Goal: Task Accomplishment & Management: Use online tool/utility

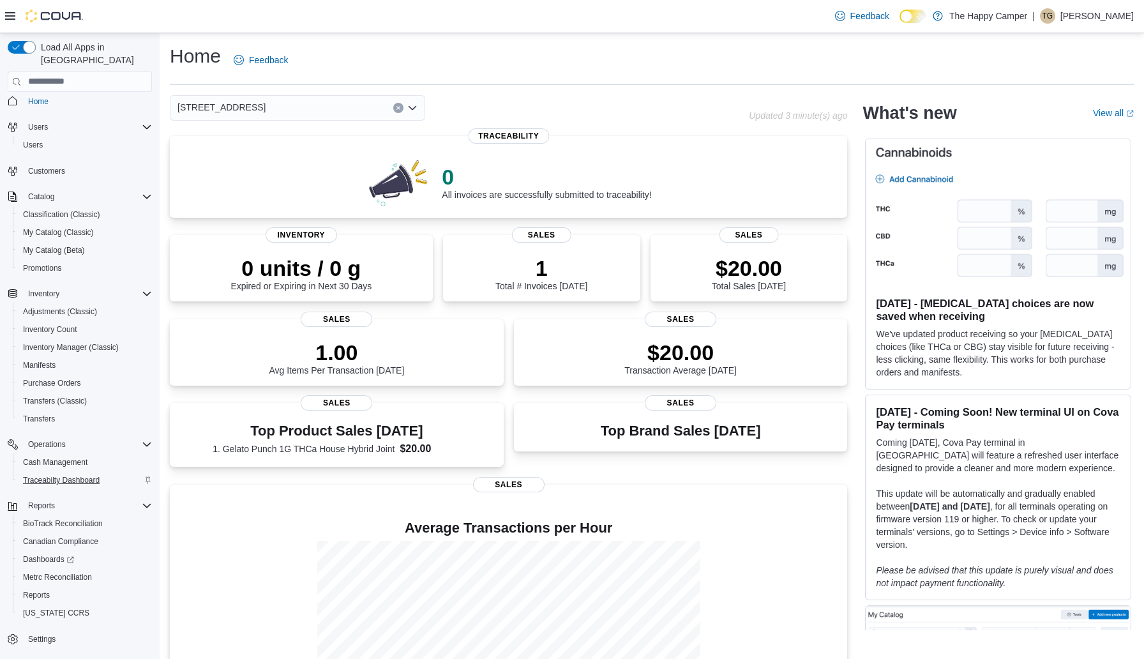
scroll to position [8, 0]
click at [46, 587] on span "Reports" at bounding box center [36, 594] width 27 height 15
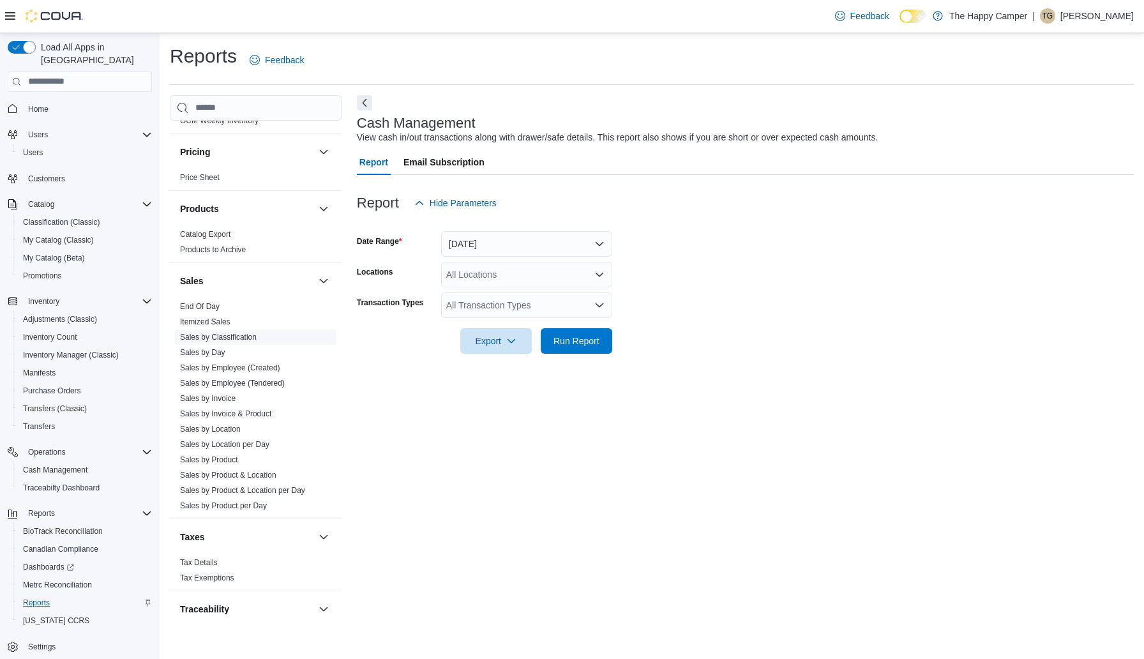
scroll to position [692, 0]
click at [235, 454] on link "Sales by Product" at bounding box center [209, 453] width 58 height 9
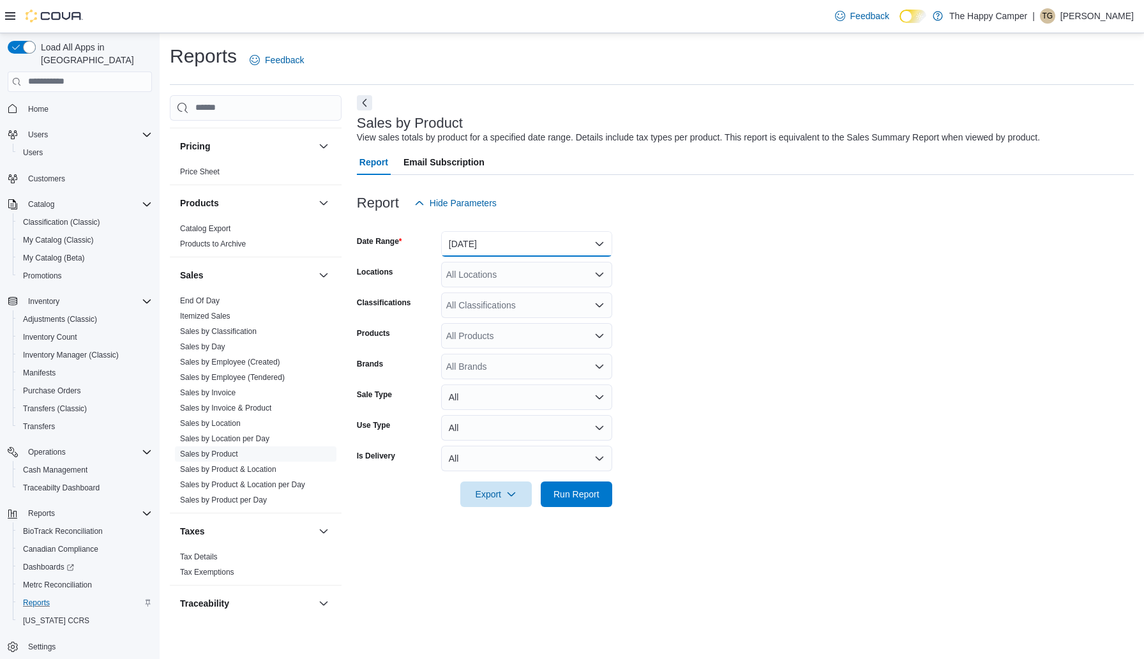
click at [558, 244] on button "[DATE]" at bounding box center [526, 244] width 171 height 26
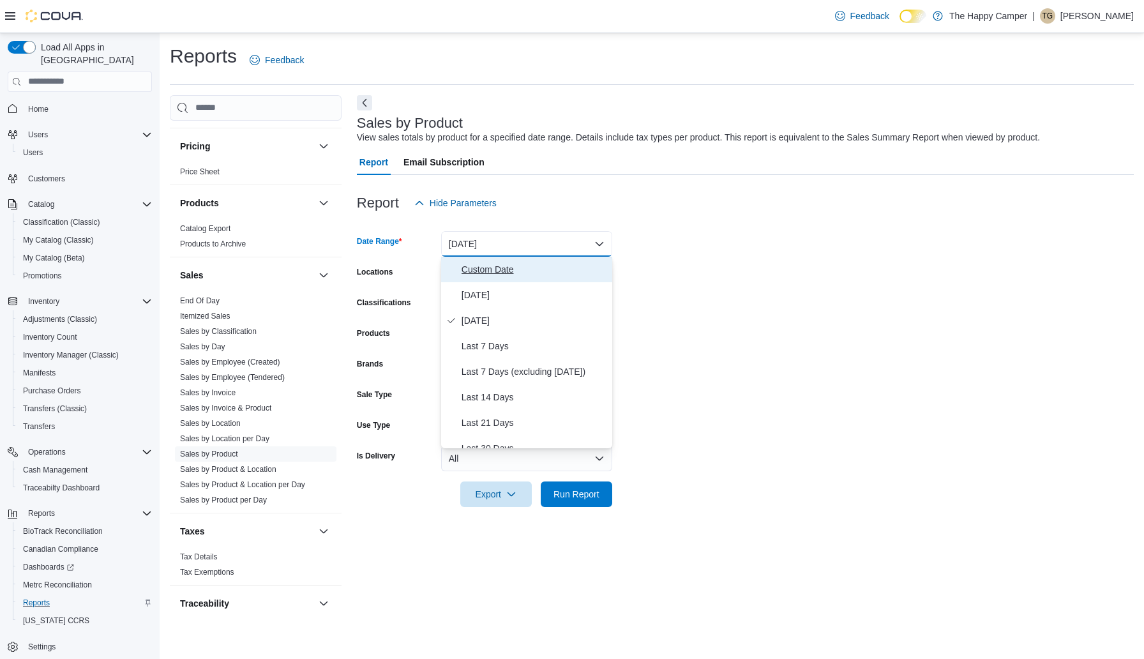
click at [490, 271] on span "Custom Date" at bounding box center [535, 269] width 146 height 15
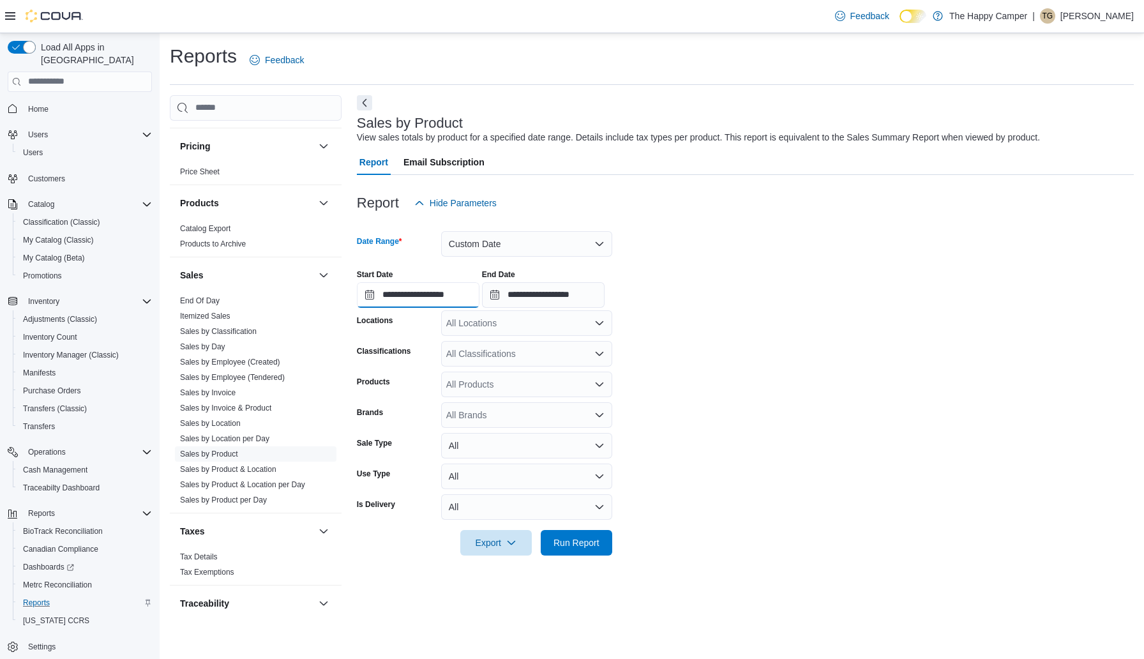
click at [409, 296] on input "**********" at bounding box center [418, 295] width 123 height 26
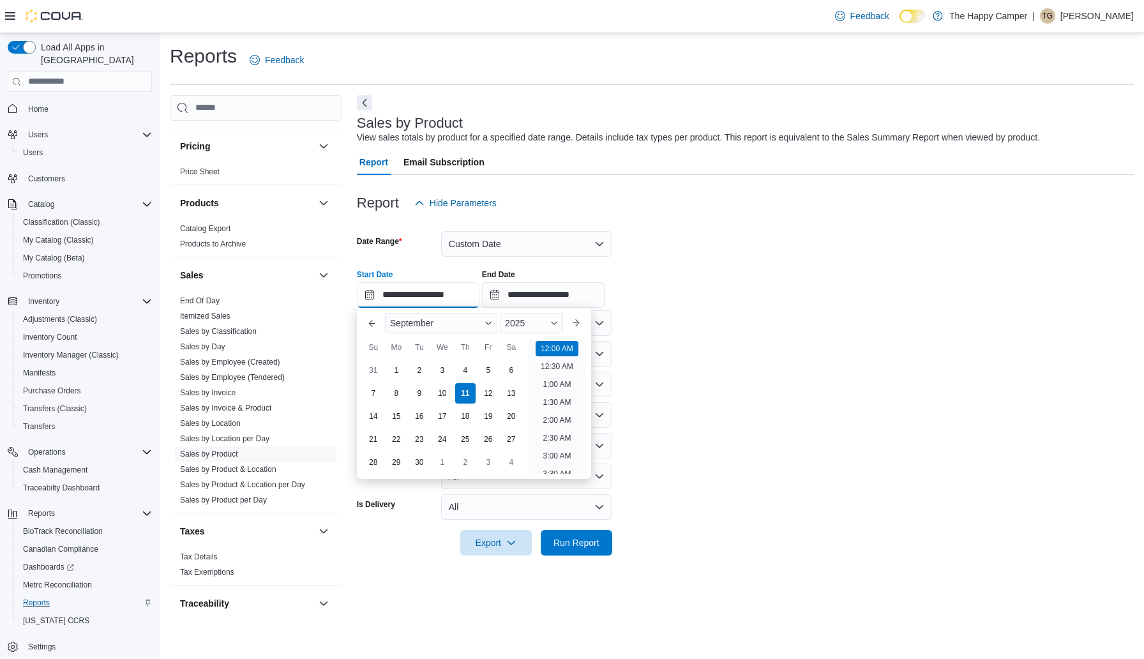
scroll to position [40, 0]
click at [375, 322] on button "Previous Month" at bounding box center [372, 323] width 20 height 20
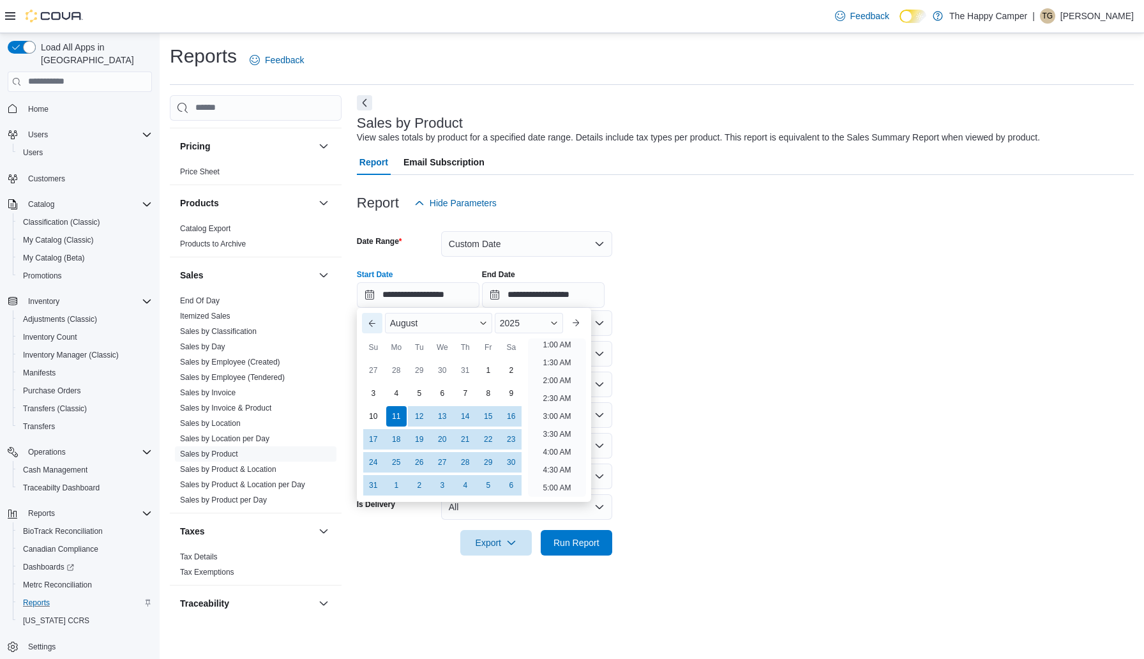
scroll to position [3, 0]
click at [488, 375] on div "1" at bounding box center [488, 370] width 22 height 22
type input "**********"
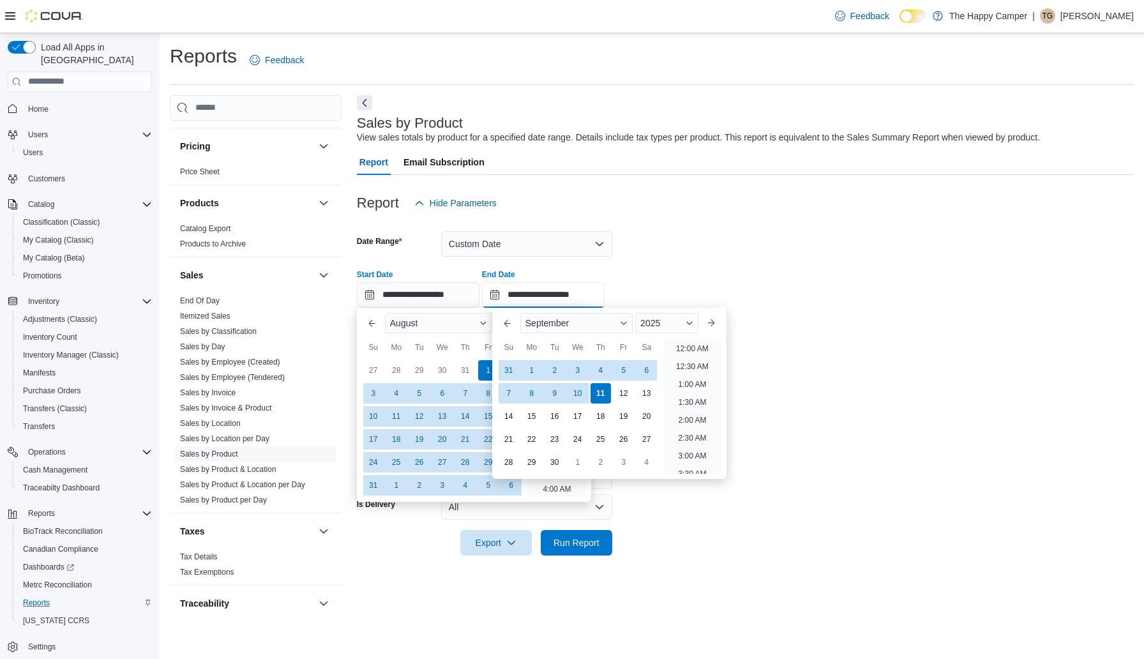
click at [557, 294] on input "**********" at bounding box center [543, 295] width 123 height 26
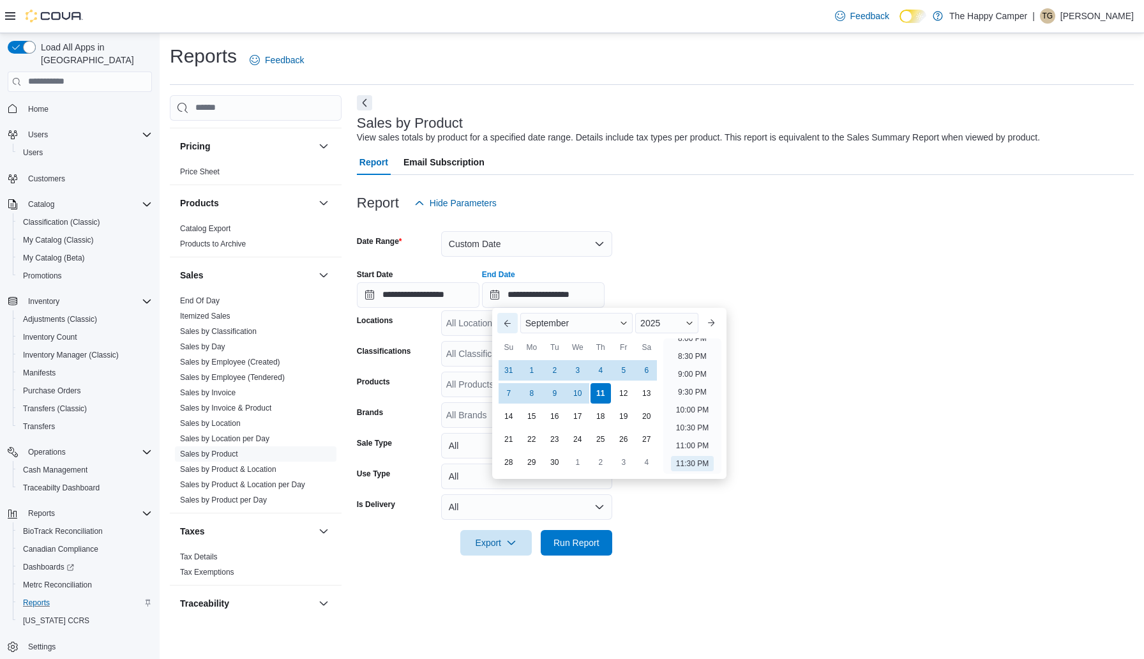
click at [506, 326] on button "Previous Month" at bounding box center [507, 323] width 20 height 20
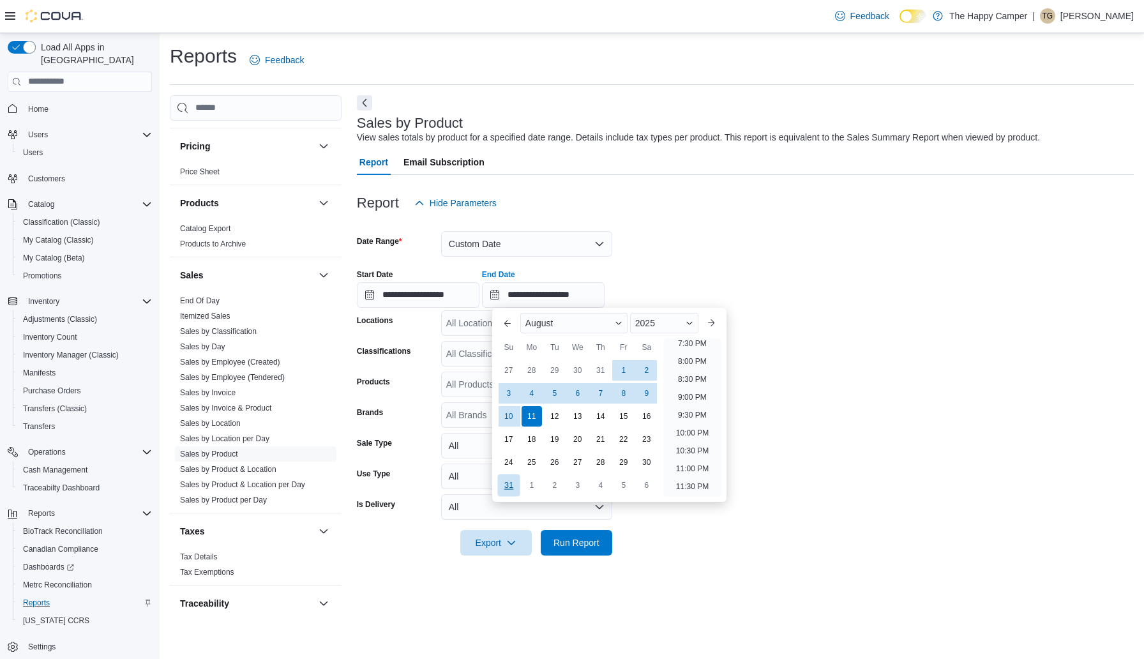
click at [511, 487] on div "31" at bounding box center [508, 485] width 22 height 22
type input "**********"
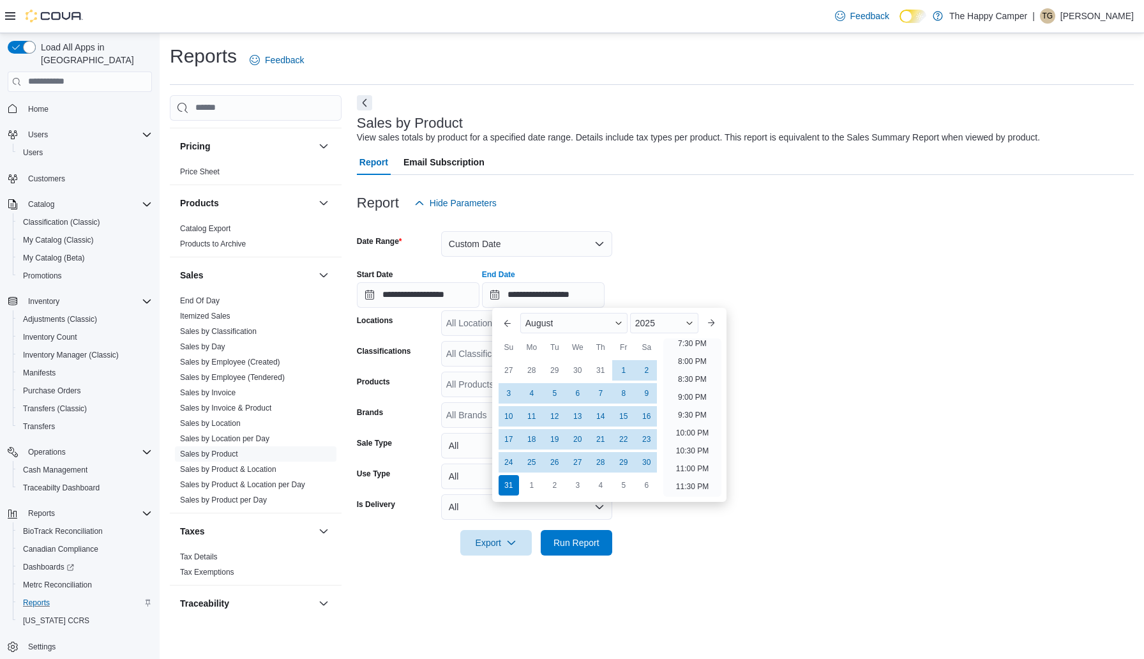
click at [727, 540] on form "**********" at bounding box center [745, 386] width 777 height 340
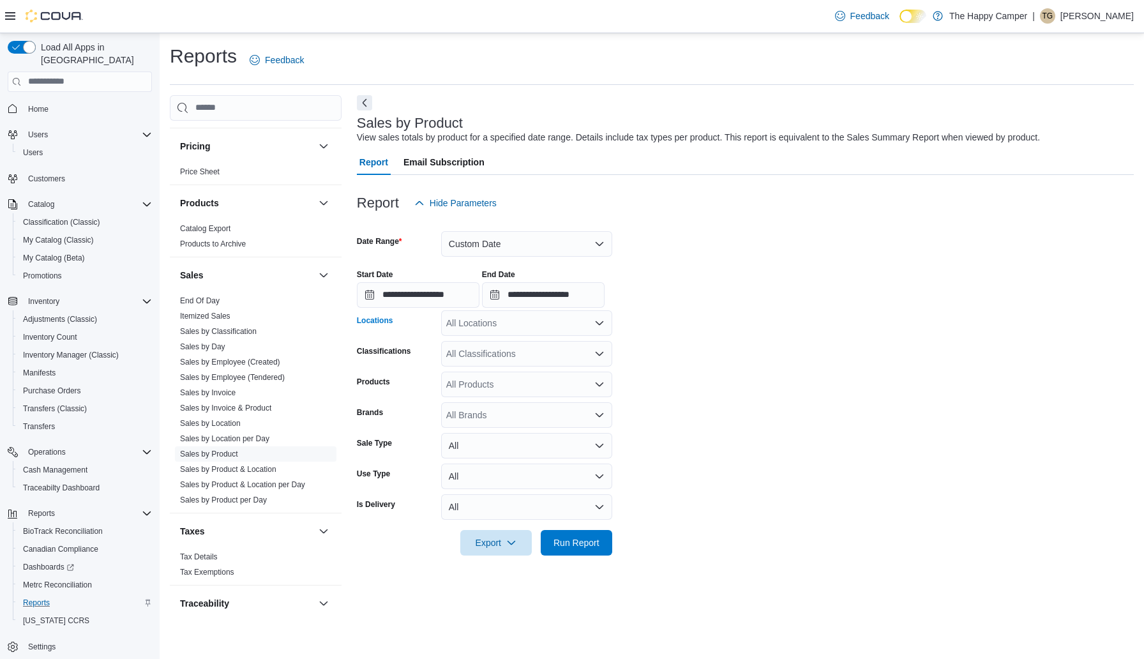
click at [601, 329] on div "All Locations" at bounding box center [526, 323] width 171 height 26
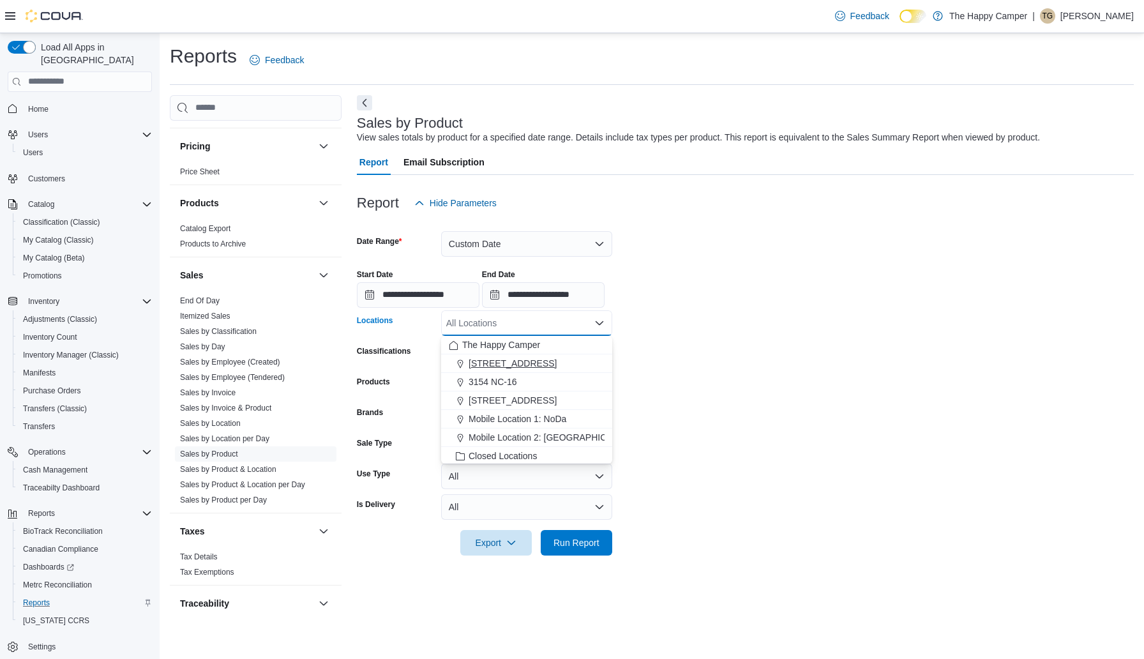
click at [557, 361] on span "[STREET_ADDRESS]" at bounding box center [513, 363] width 88 height 13
click at [741, 343] on form "**********" at bounding box center [745, 386] width 777 height 340
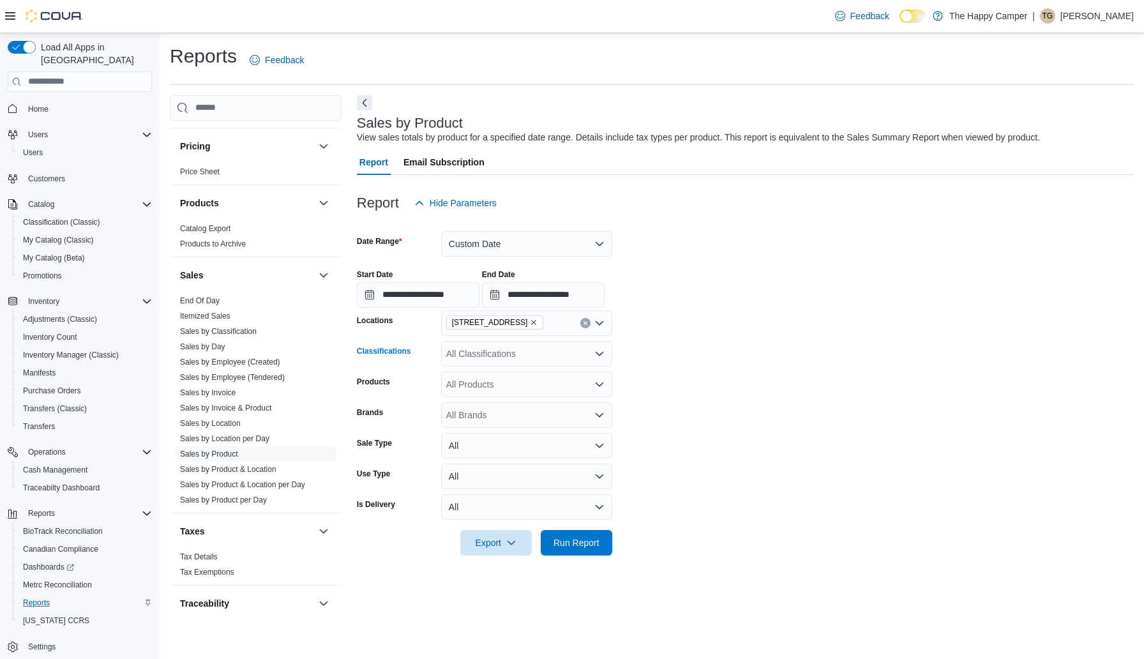
click at [603, 354] on icon "Open list of options" at bounding box center [599, 354] width 10 height 10
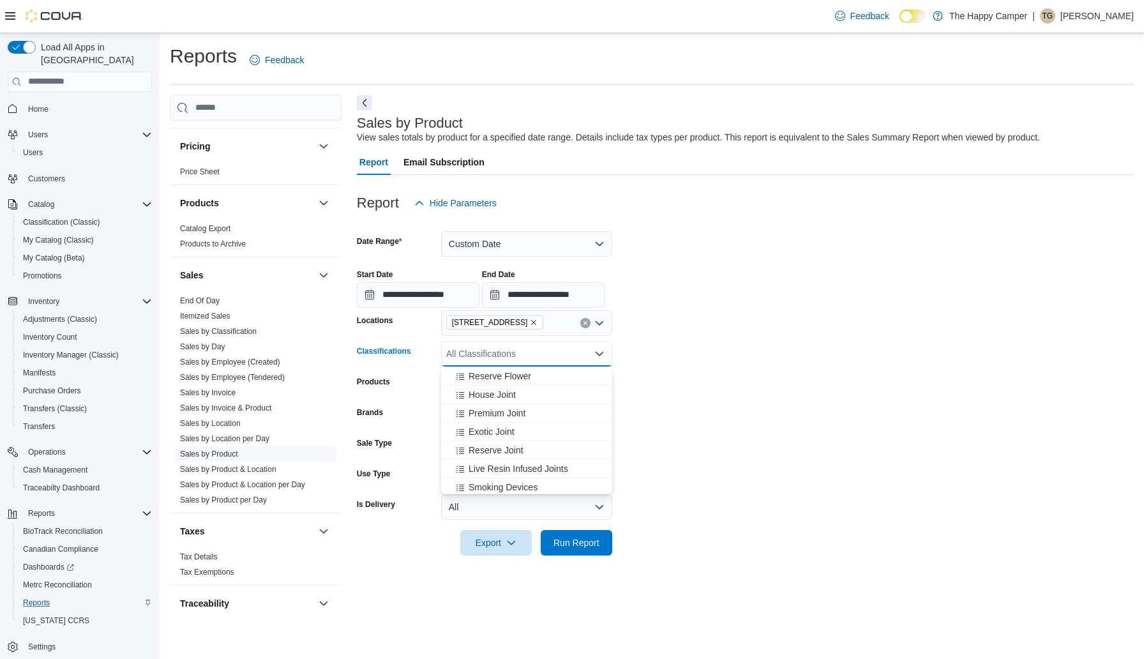
scroll to position [298, 0]
click at [507, 394] on span "House Joint" at bounding box center [492, 392] width 47 height 13
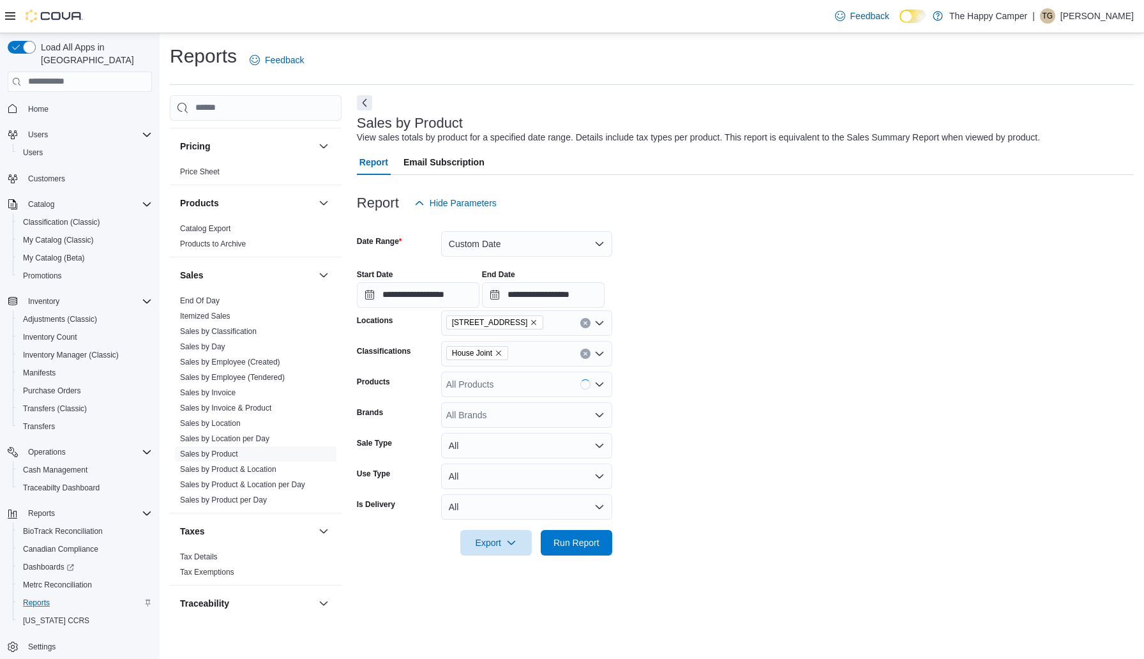
click at [778, 358] on form "**********" at bounding box center [745, 386] width 777 height 340
click at [576, 539] on span "Run Report" at bounding box center [576, 542] width 46 height 13
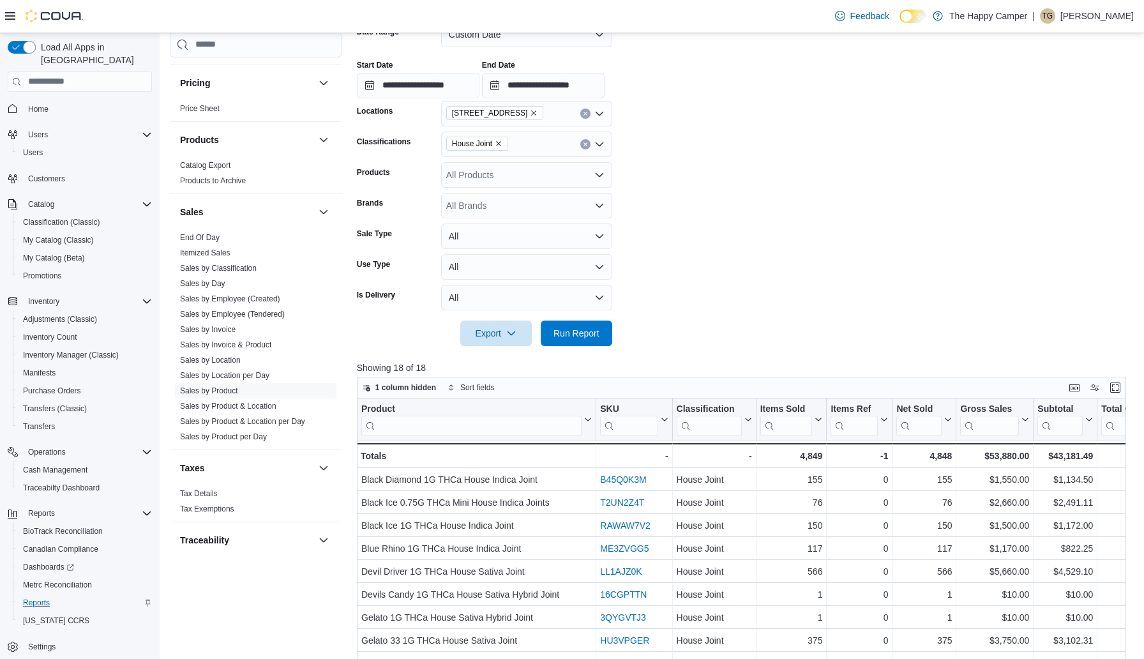
scroll to position [210, 0]
click at [601, 144] on icon "Open list of options" at bounding box center [599, 144] width 10 height 10
click at [502, 142] on icon "Remove House Joint from selection in this group" at bounding box center [499, 143] width 8 height 8
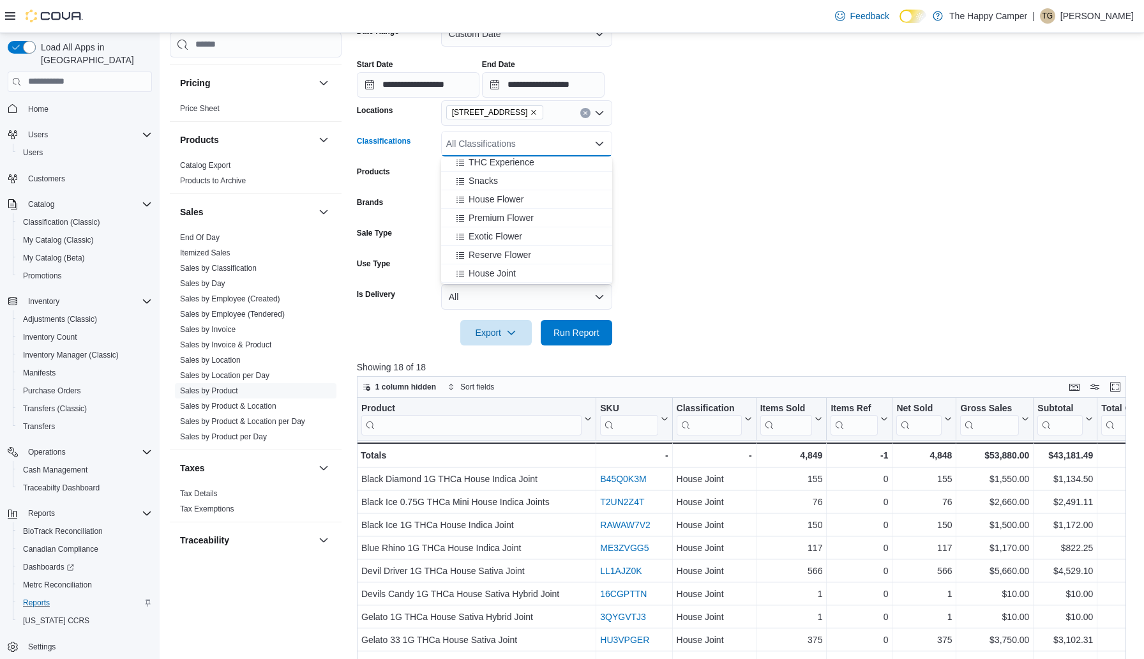
scroll to position [209, 0]
click at [509, 201] on span "House Flower" at bounding box center [496, 196] width 55 height 13
click at [693, 206] on form "**********" at bounding box center [745, 176] width 777 height 340
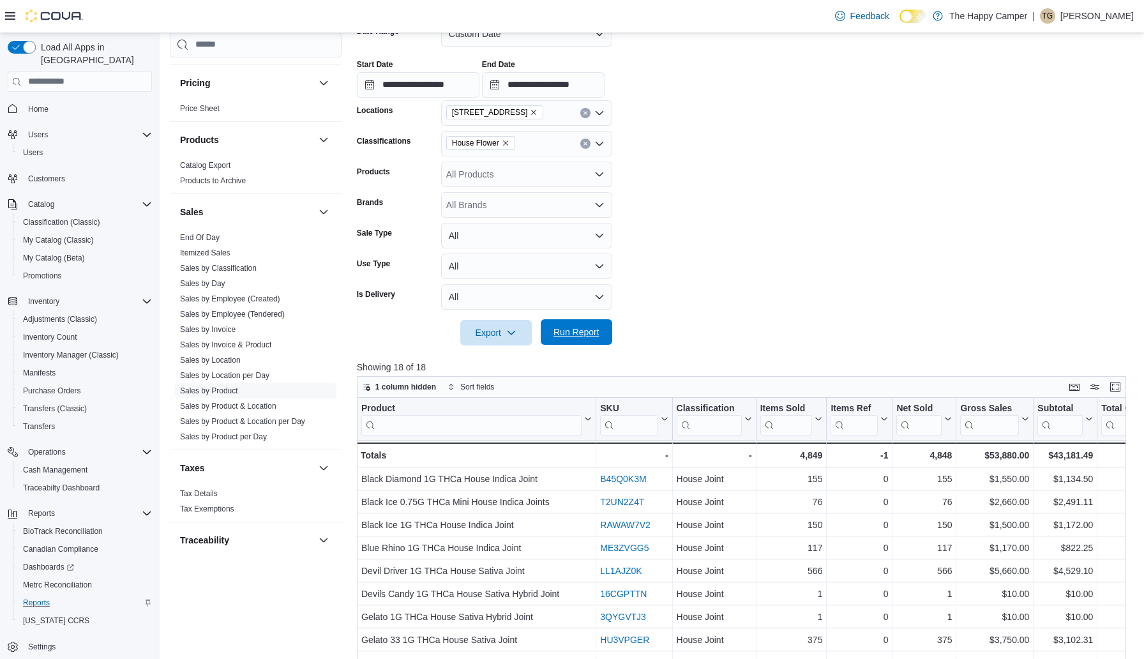
click at [585, 337] on span "Run Report" at bounding box center [576, 332] width 46 height 13
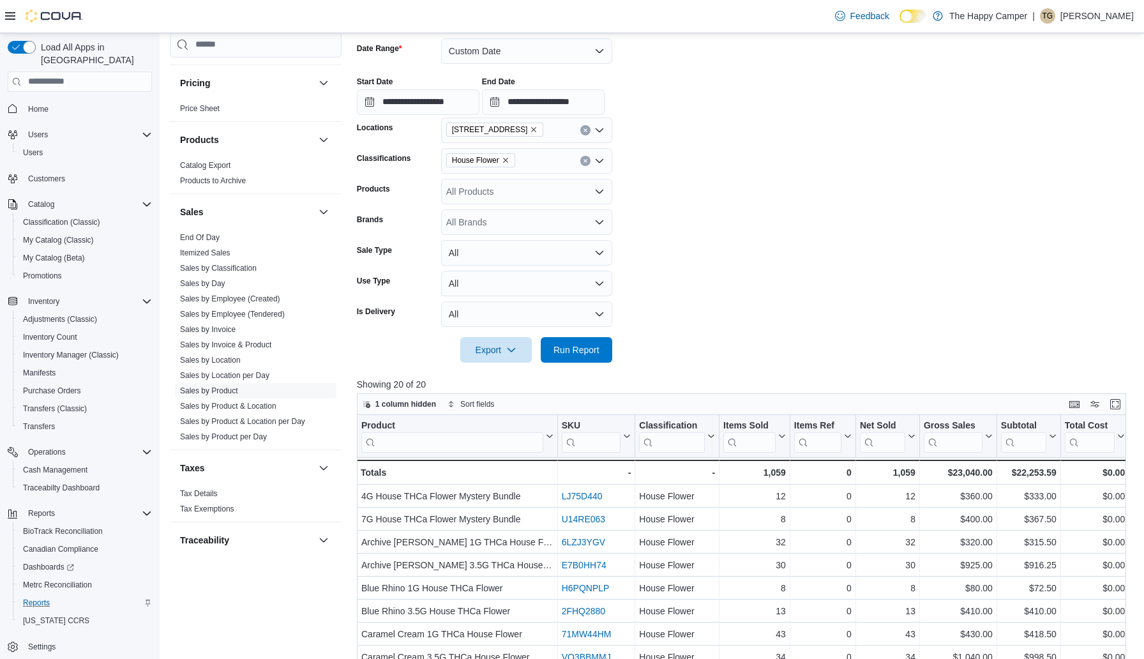
scroll to position [191, 0]
click at [598, 193] on icon "Open list of options" at bounding box center [599, 193] width 10 height 10
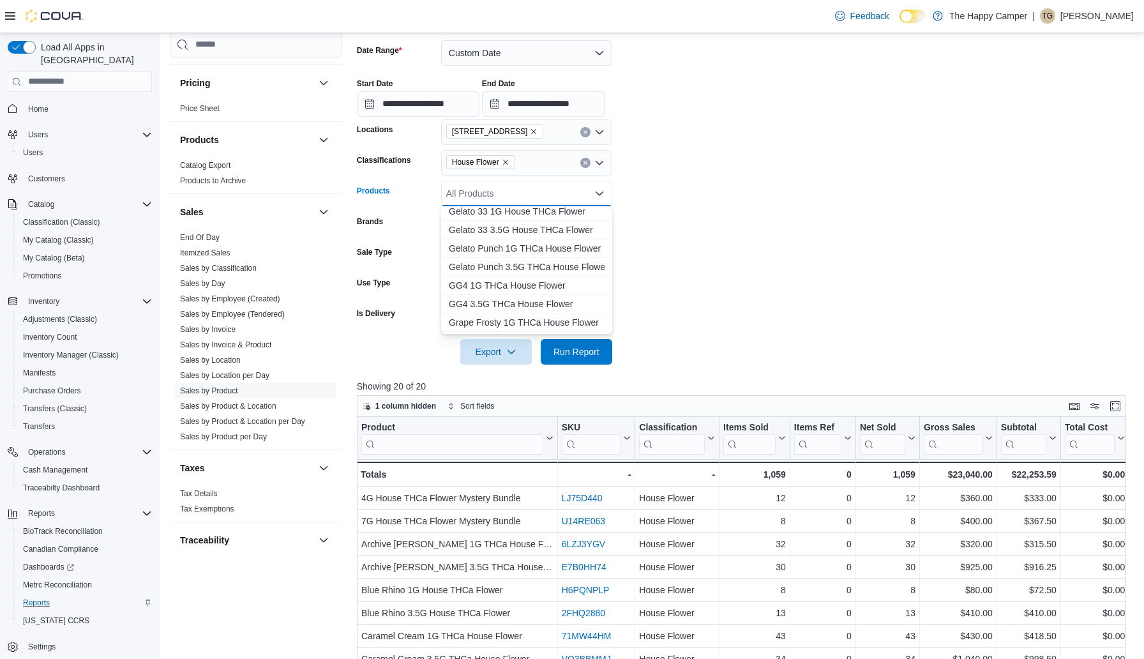
scroll to position [0, 0]
click at [731, 225] on form "**********" at bounding box center [745, 195] width 777 height 340
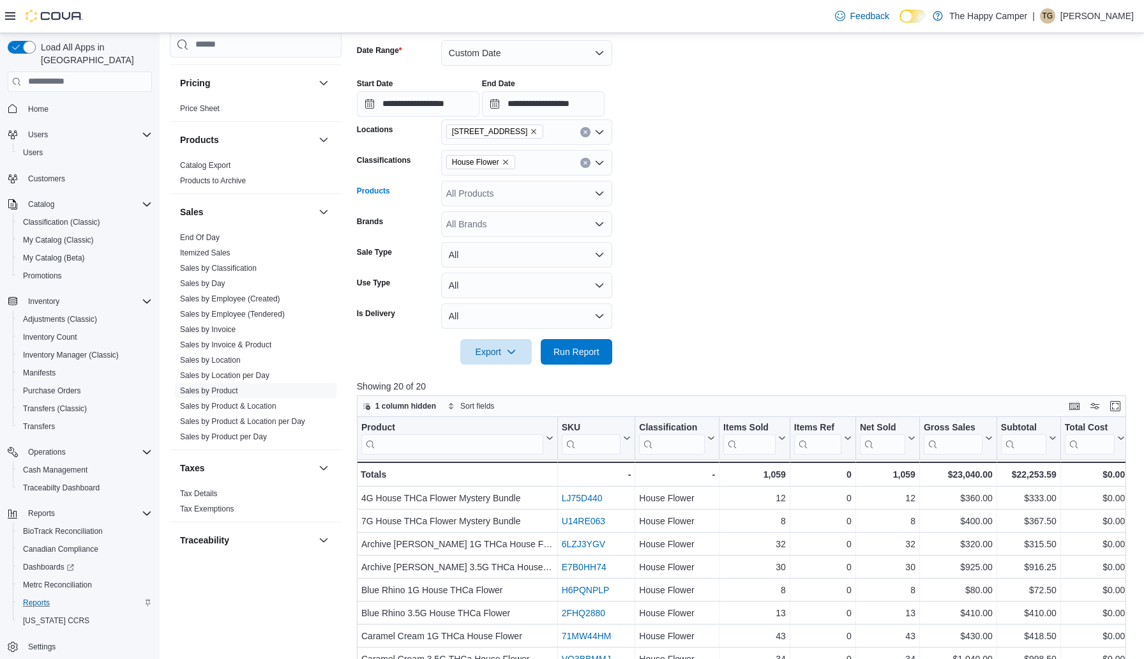
click at [596, 195] on icon "Open list of options" at bounding box center [599, 193] width 10 height 10
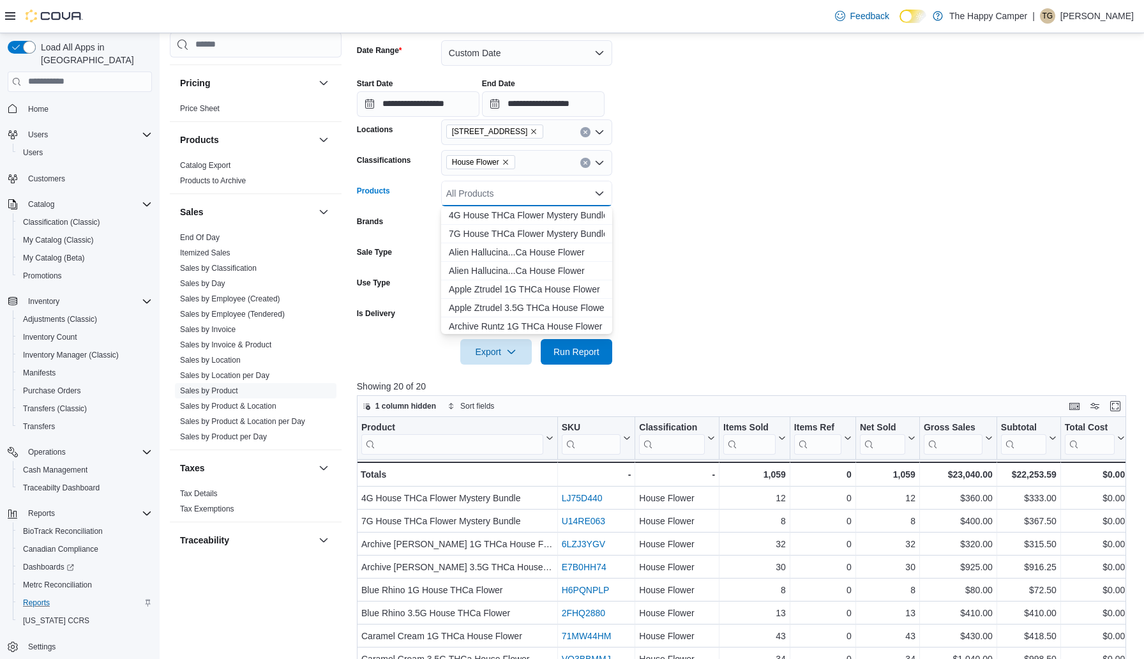
click at [673, 206] on form "**********" at bounding box center [745, 195] width 777 height 340
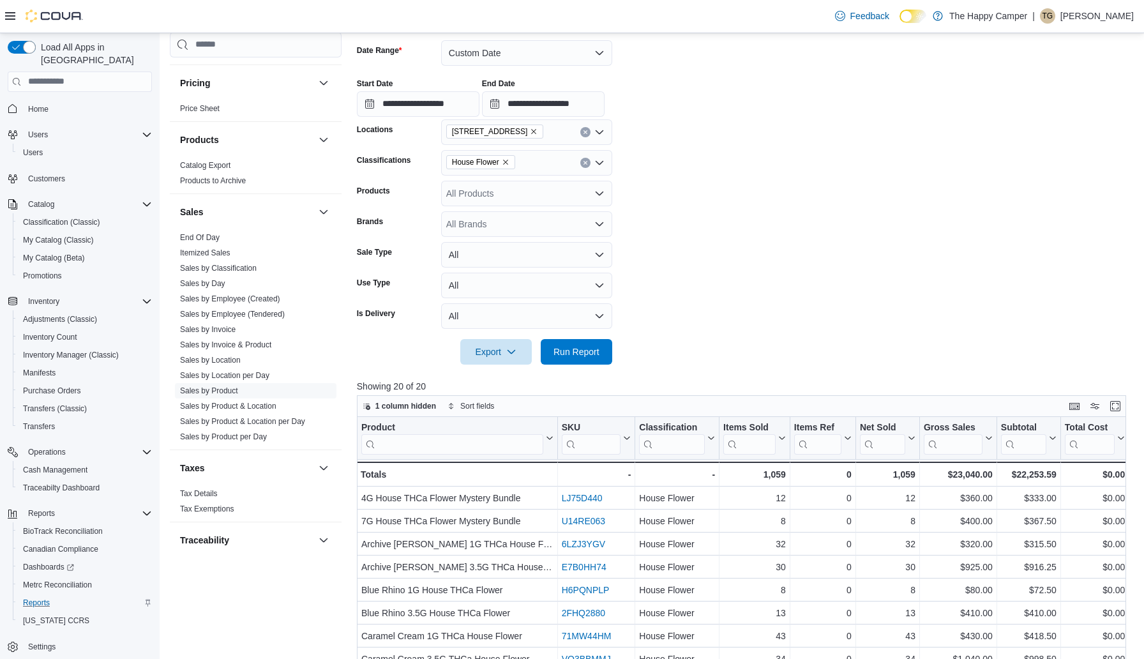
click at [597, 163] on icon "Open list of options" at bounding box center [599, 163] width 10 height 10
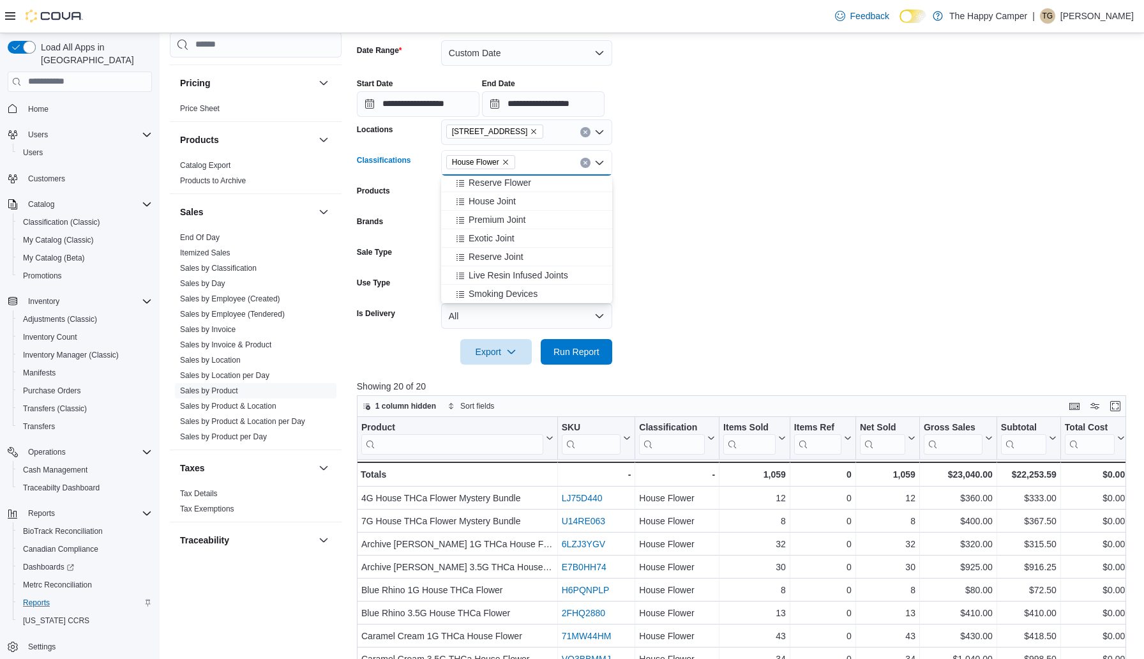
scroll to position [279, 0]
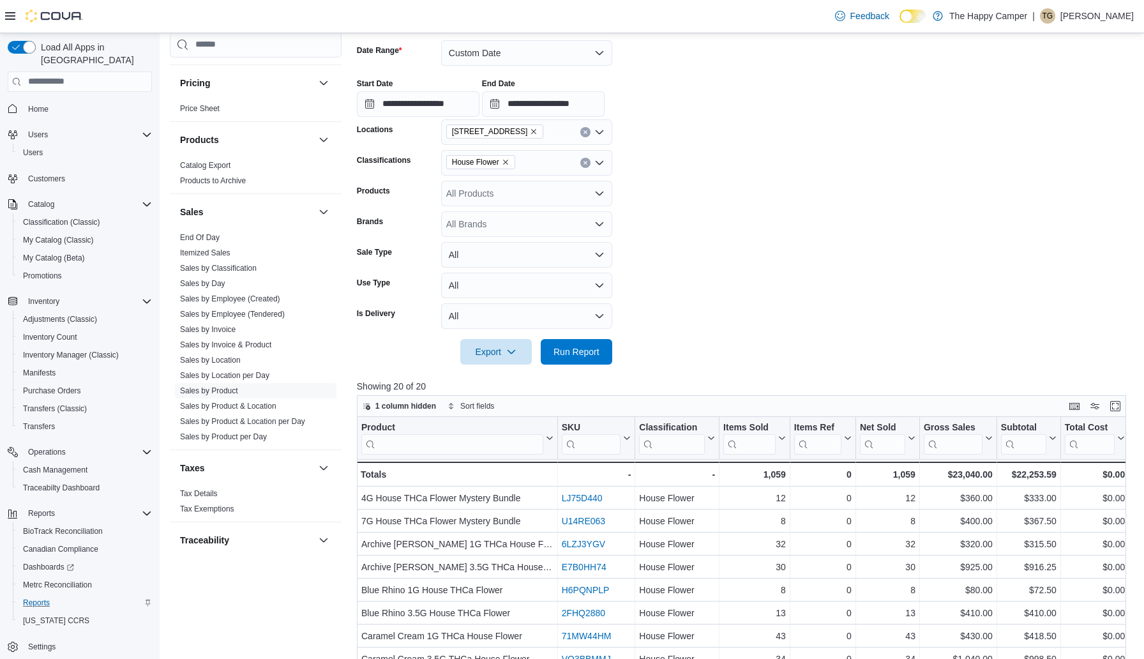
click at [684, 257] on form "**********" at bounding box center [745, 195] width 777 height 340
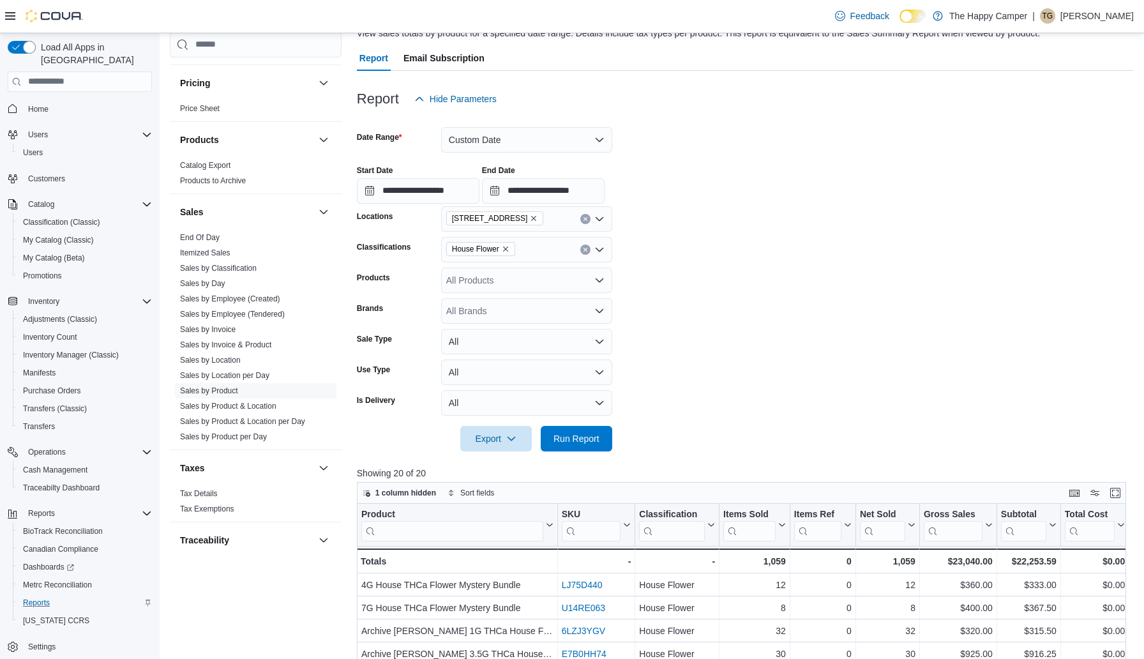
scroll to position [97, 0]
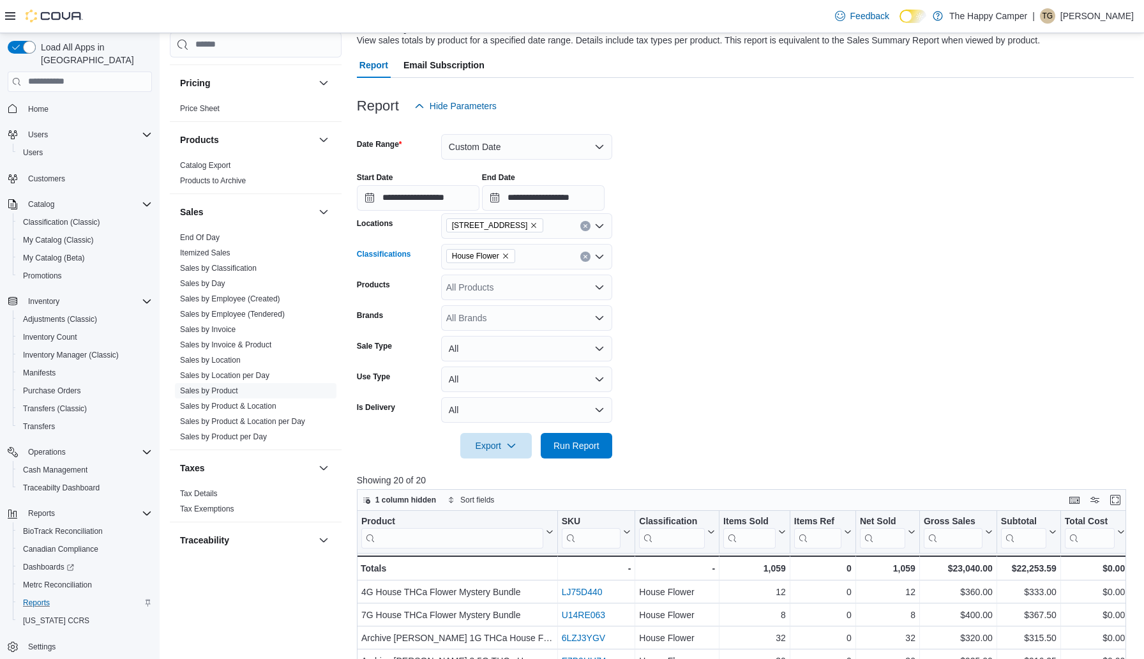
click at [585, 255] on icon "Clear input" at bounding box center [585, 256] width 5 height 5
click at [695, 243] on form "**********" at bounding box center [745, 289] width 777 height 340
click at [595, 260] on icon "Open list of options" at bounding box center [599, 257] width 10 height 10
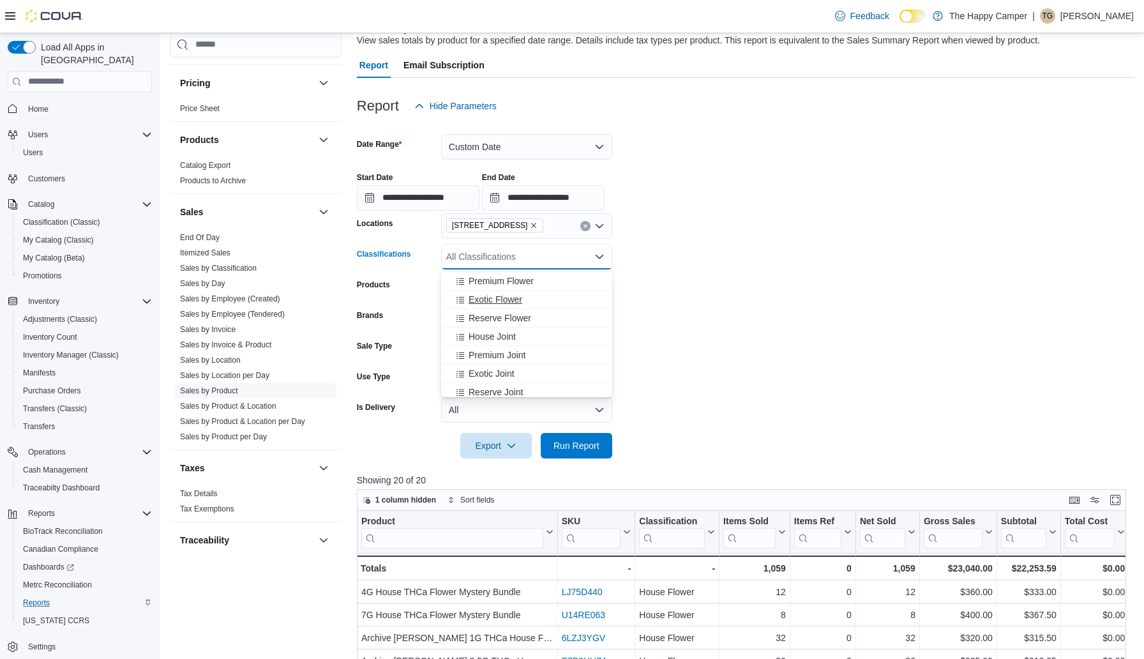
scroll to position [264, 0]
click at [516, 352] on span "Premium Joint" at bounding box center [497, 348] width 57 height 13
click at [552, 440] on span "Run Report" at bounding box center [576, 445] width 56 height 26
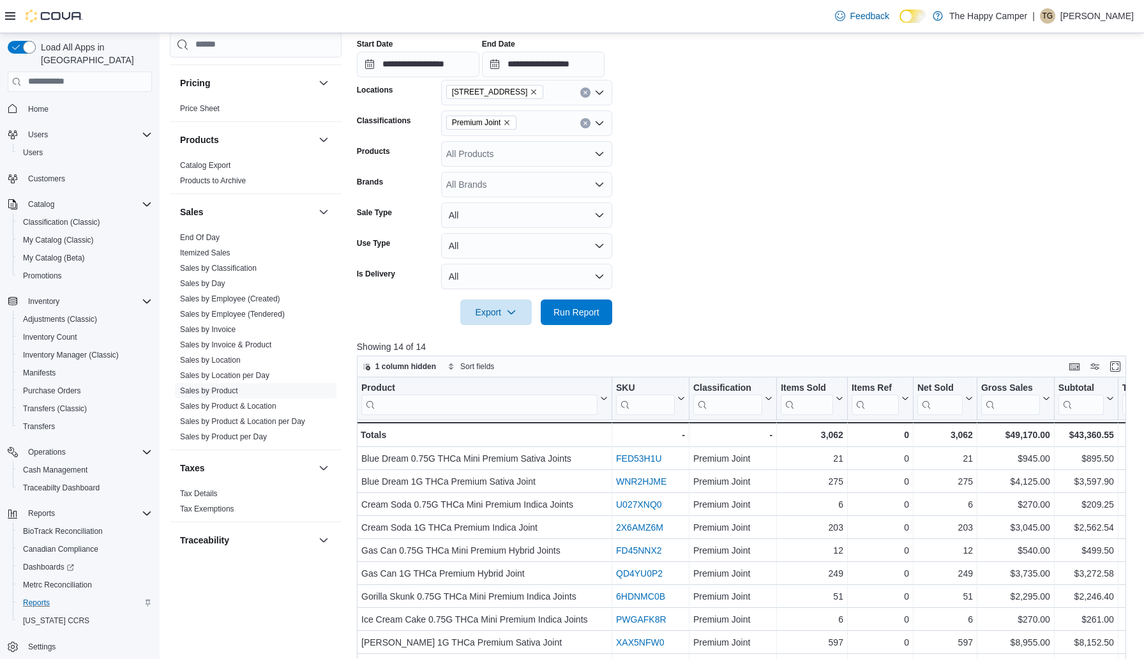
scroll to position [262, 0]
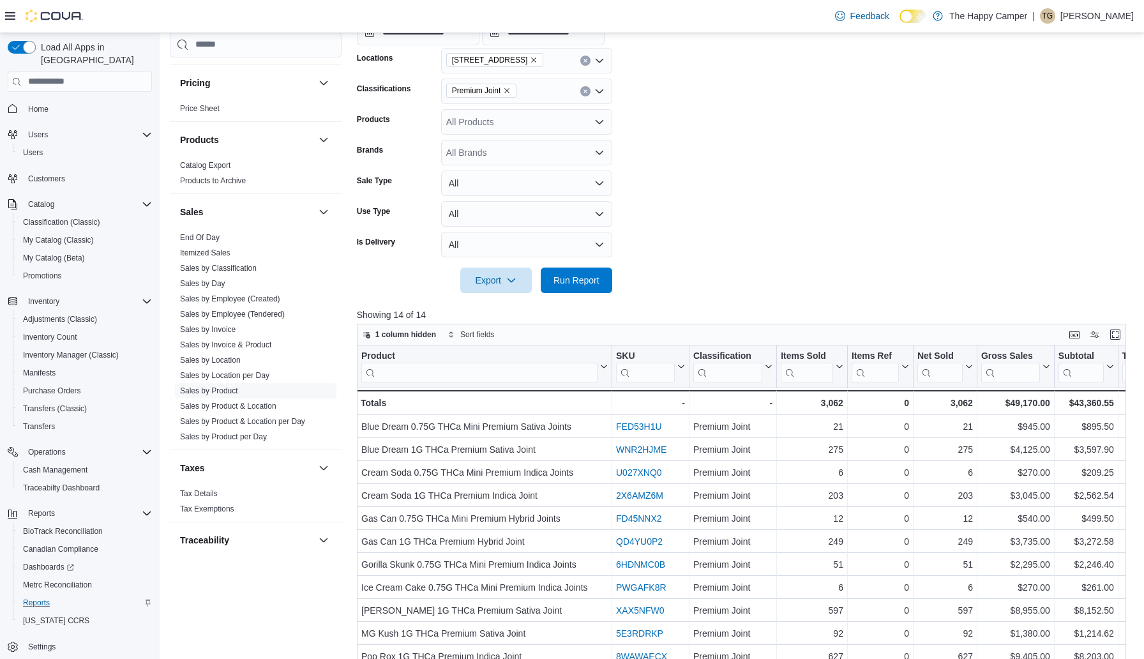
click at [601, 90] on icon "Open list of options" at bounding box center [599, 91] width 10 height 10
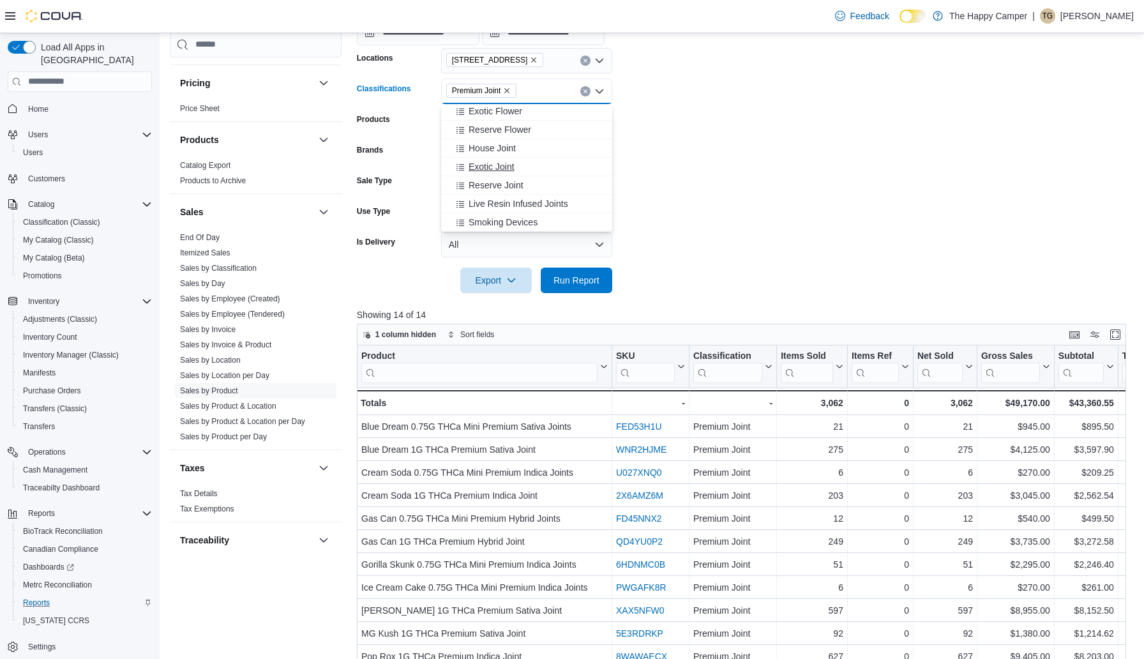
click at [502, 165] on span "Exotic Joint" at bounding box center [492, 166] width 46 height 13
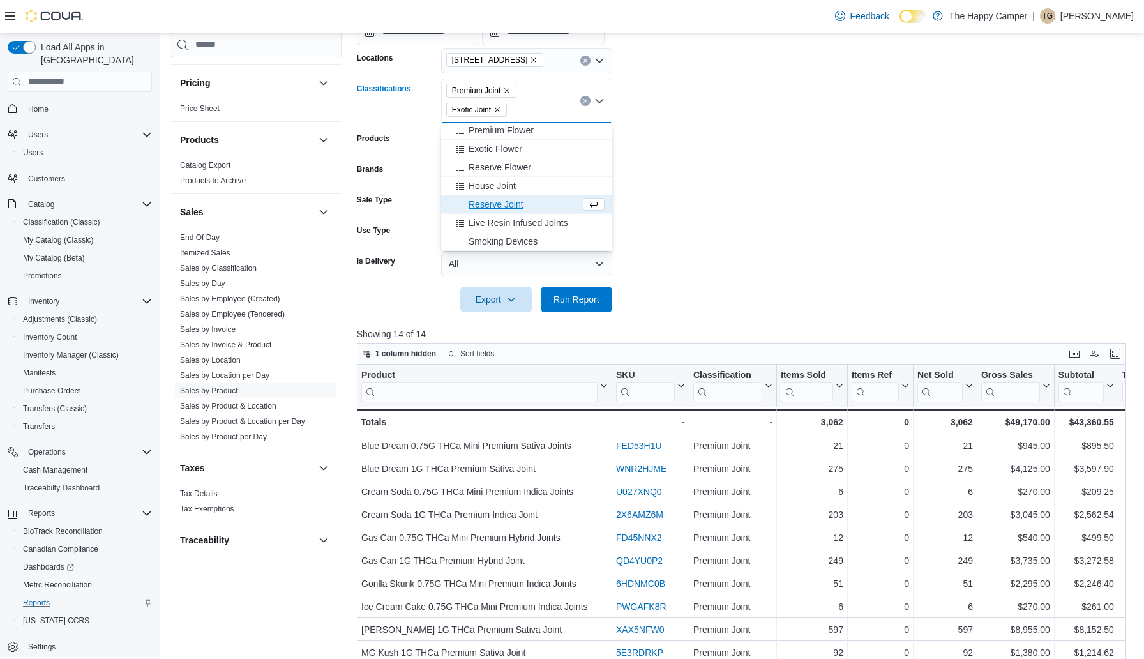
click at [510, 89] on icon "Remove Premium Joint from selection in this group" at bounding box center [507, 91] width 8 height 8
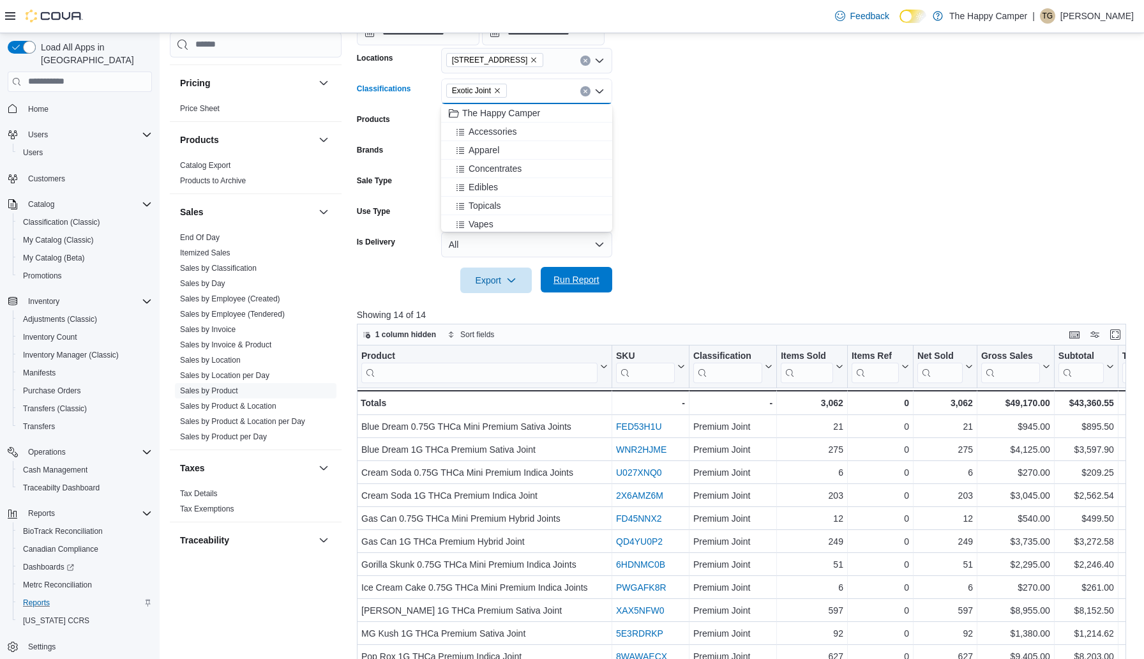
click at [575, 280] on span "Run Report" at bounding box center [576, 279] width 46 height 13
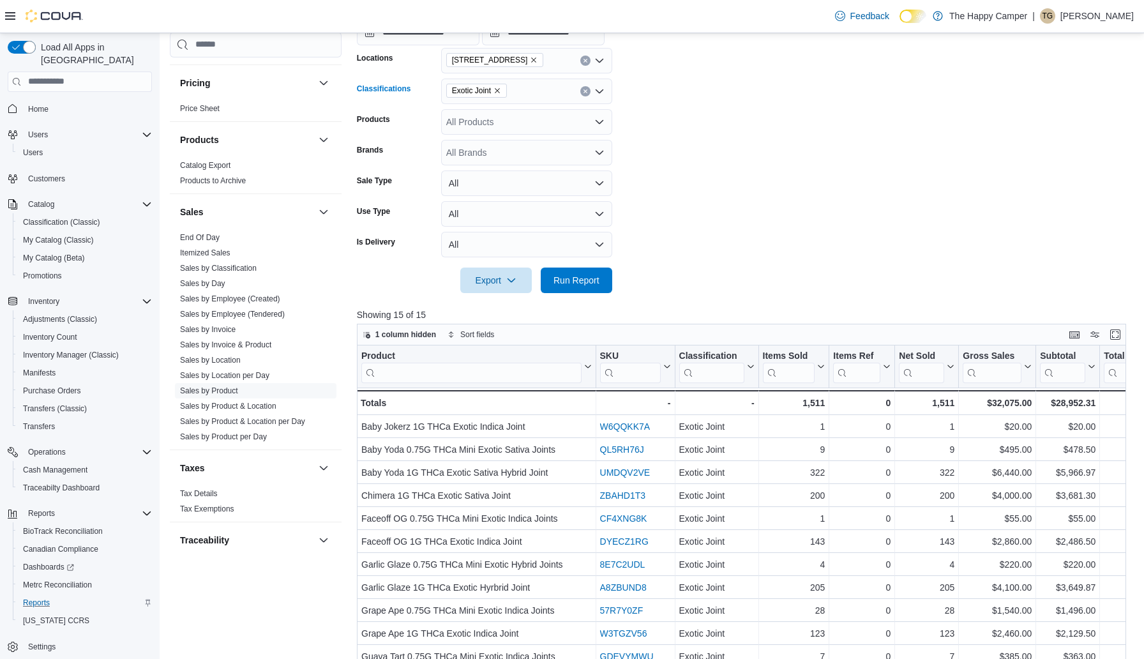
click at [499, 91] on icon "Remove Exotic Joint from selection in this group" at bounding box center [497, 91] width 8 height 8
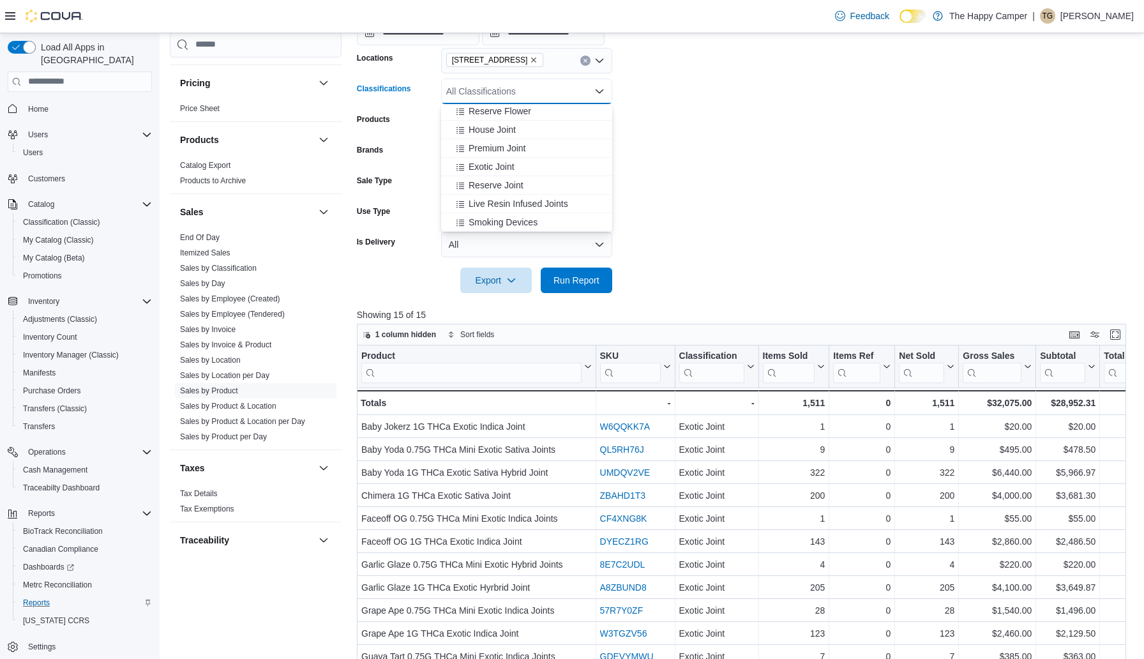
scroll to position [297, 0]
click at [505, 146] on span "Premium Joint" at bounding box center [497, 148] width 57 height 13
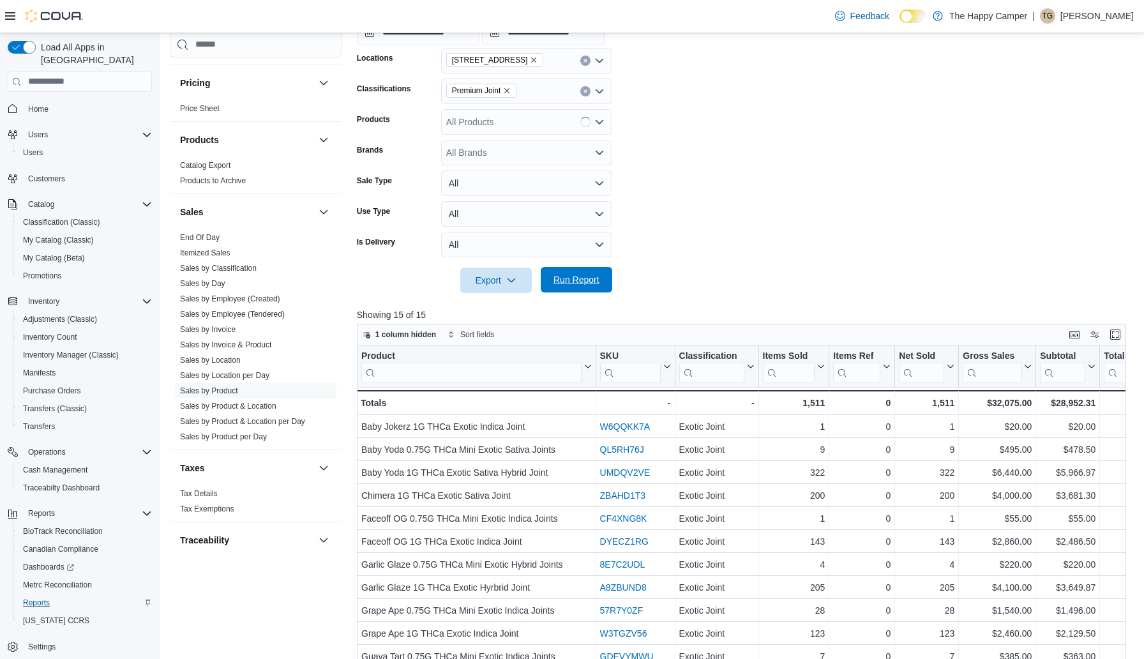
click at [569, 277] on span "Run Report" at bounding box center [576, 279] width 46 height 13
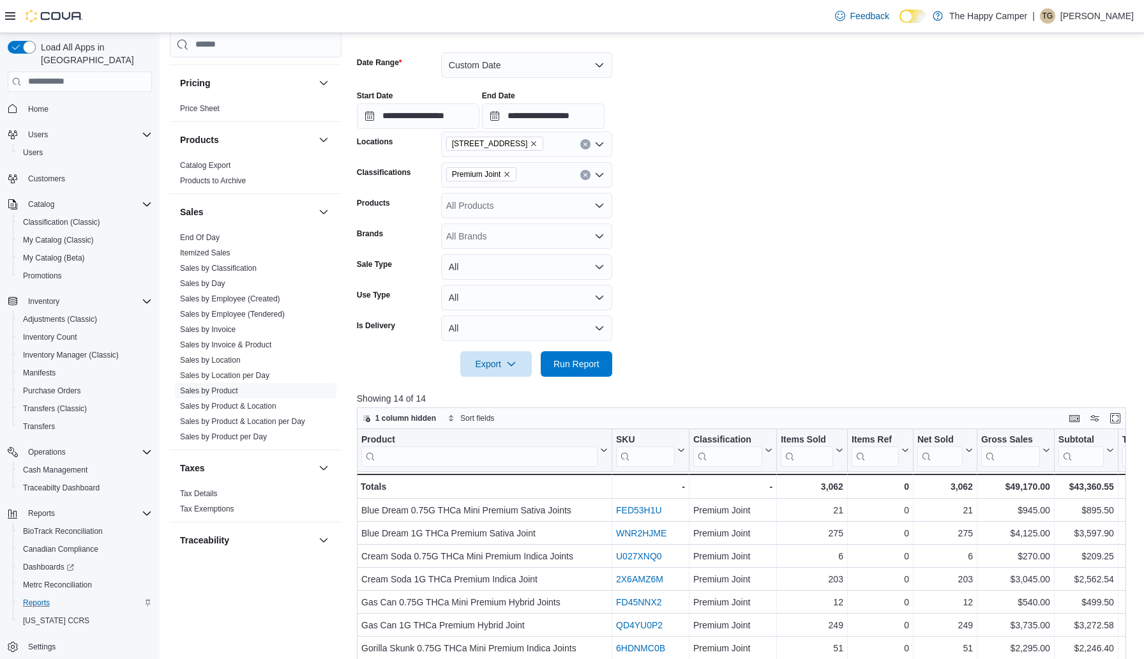
scroll to position [218, 0]
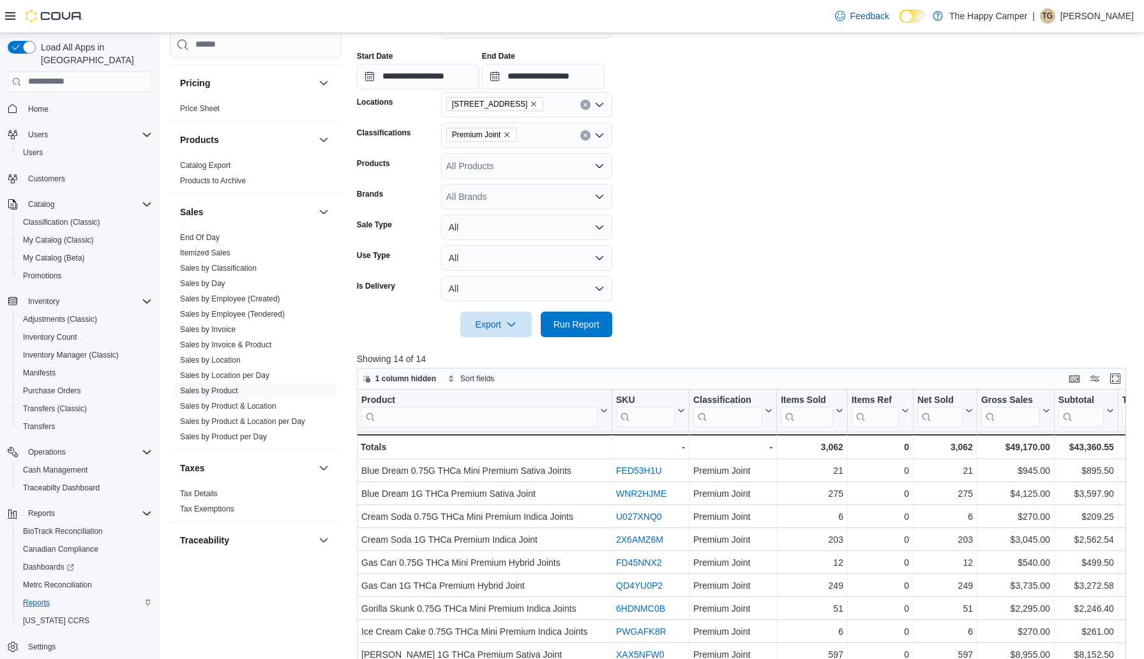
click at [601, 137] on icon "Open list of options" at bounding box center [599, 135] width 10 height 10
click at [511, 131] on icon "Remove Premium Joint from selection in this group" at bounding box center [507, 135] width 8 height 8
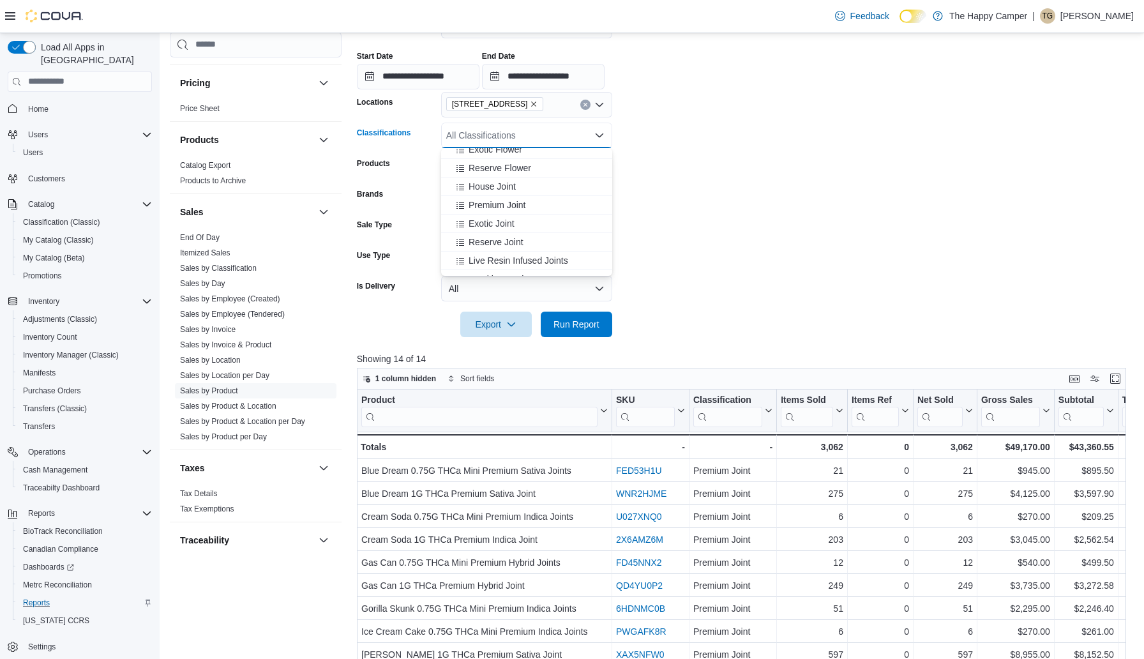
scroll to position [284, 0]
click at [506, 225] on span "Exotic Joint" at bounding box center [492, 224] width 46 height 13
click at [596, 319] on span "Run Report" at bounding box center [576, 323] width 46 height 13
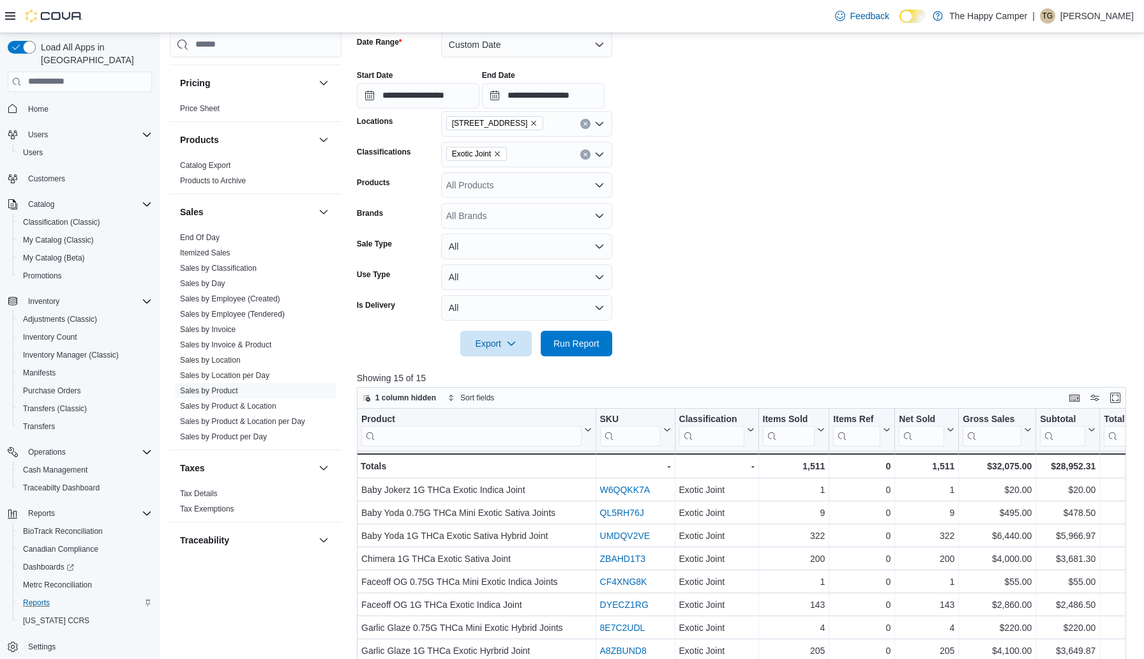
scroll to position [198, 0]
click at [601, 155] on icon "Open list of options" at bounding box center [600, 155] width 8 height 4
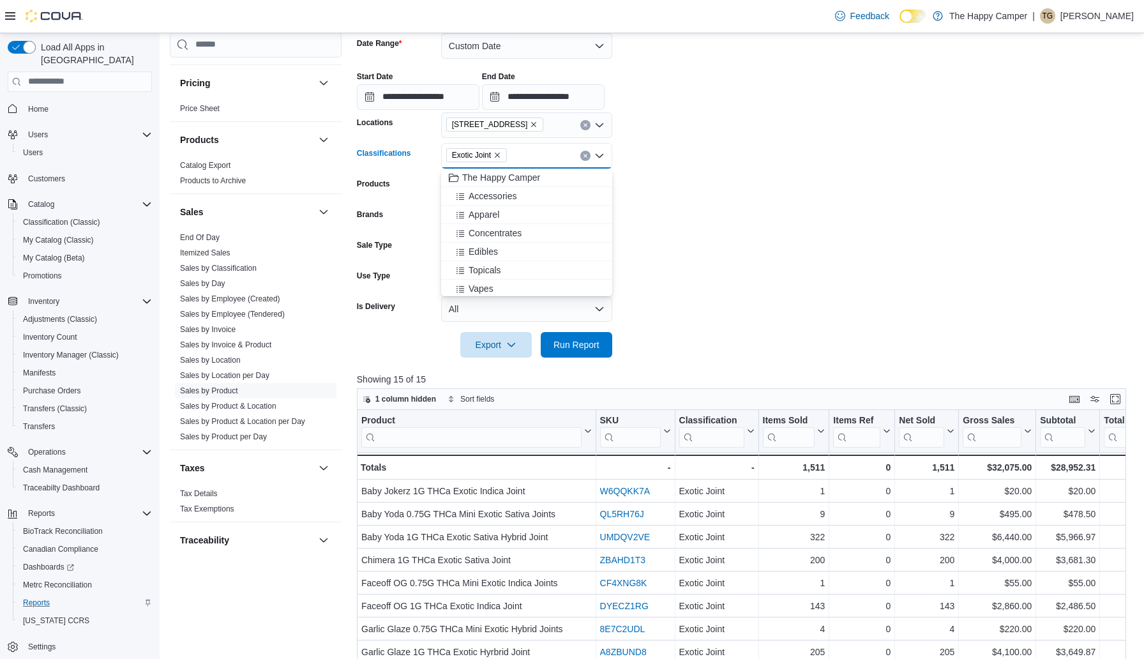
click at [585, 153] on icon "Clear input" at bounding box center [585, 155] width 5 height 5
click at [534, 162] on div "All Classifications Combo box. Selected. Combo box input. All Classifications. …" at bounding box center [526, 156] width 171 height 26
type input "*"
click at [509, 244] on span "Reserve Joint" at bounding box center [496, 249] width 55 height 13
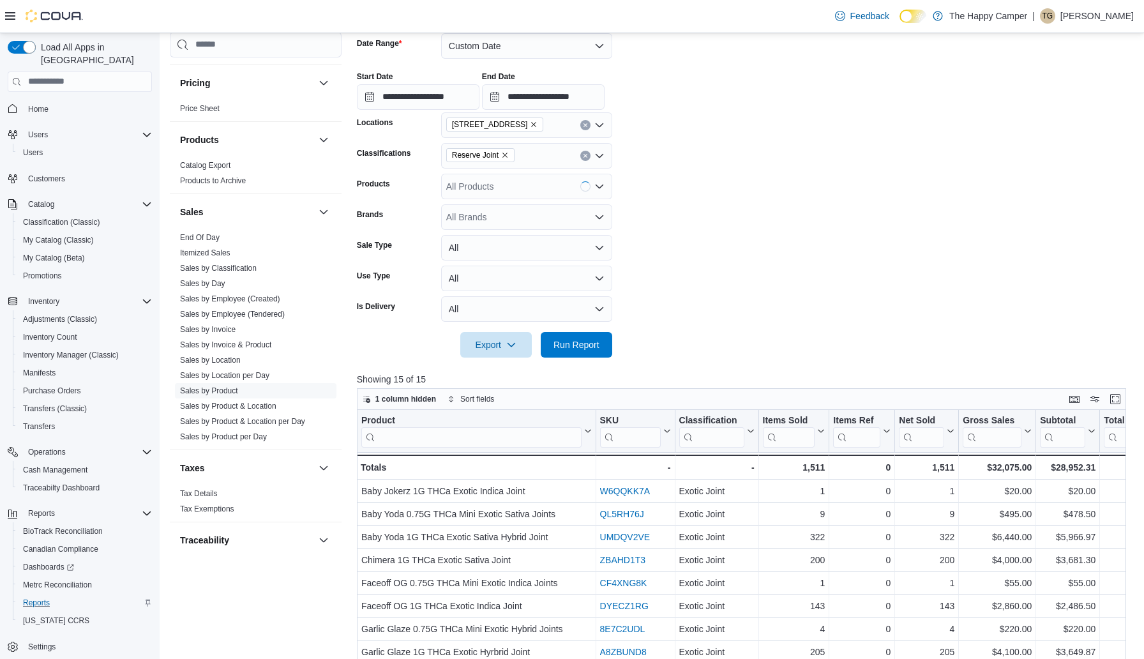
click at [705, 271] on form "**********" at bounding box center [745, 188] width 777 height 340
click at [599, 336] on span "Run Report" at bounding box center [576, 344] width 56 height 26
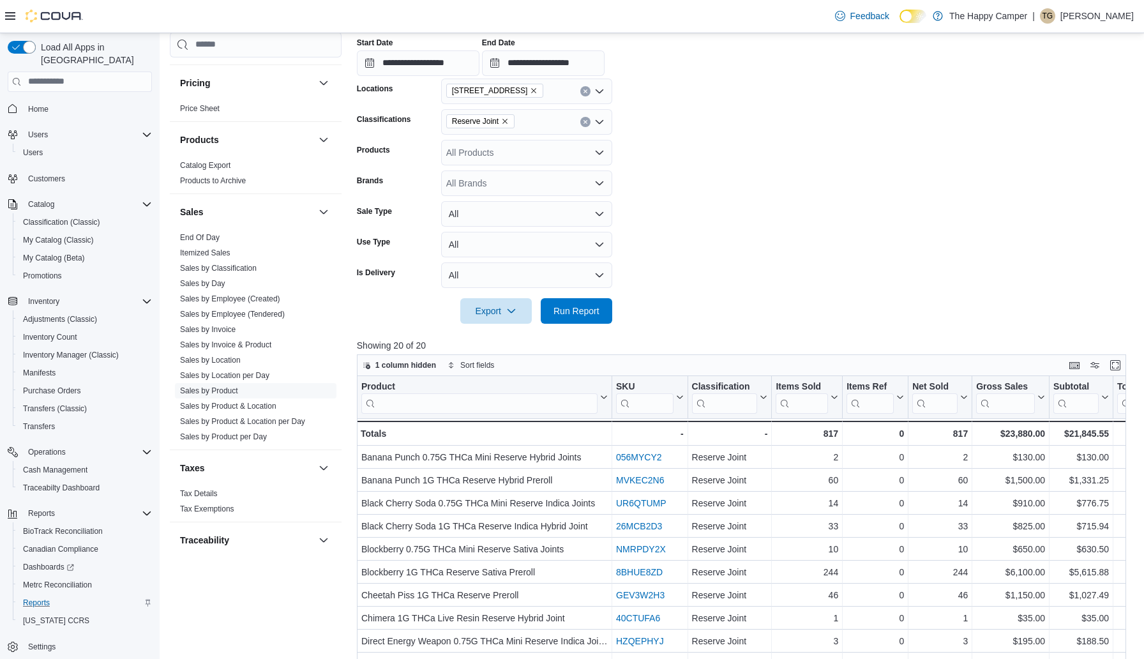
scroll to position [230, 0]
click at [509, 124] on icon "Remove Reserve Joint from selection in this group" at bounding box center [505, 123] width 8 height 8
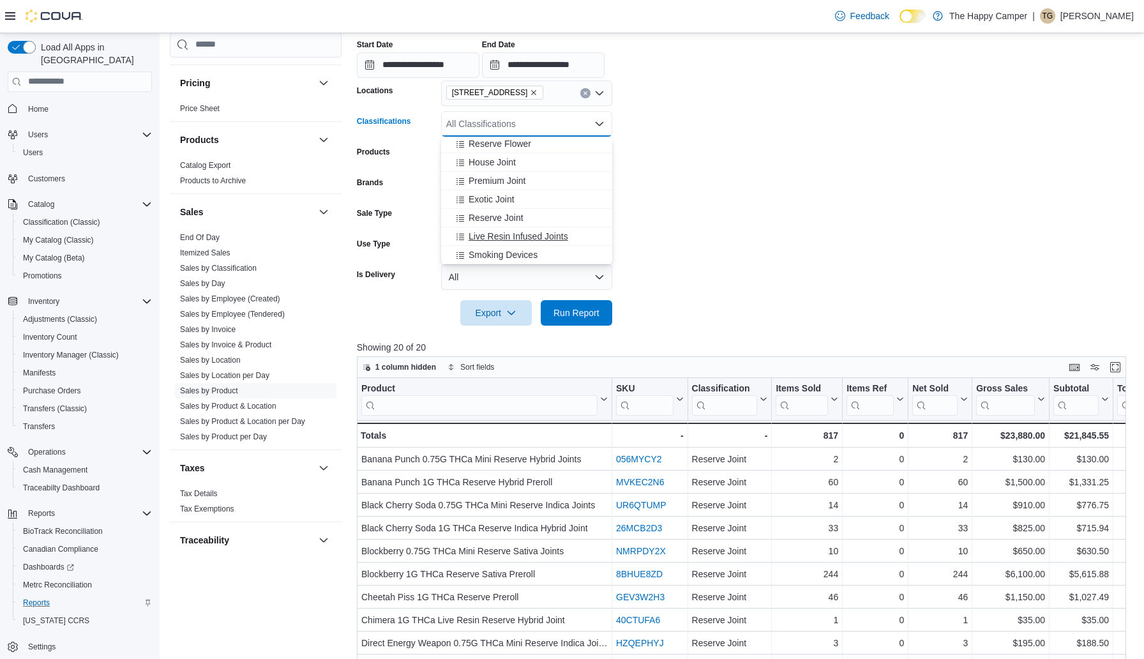
click at [538, 235] on span "Live Resin Infused Joints" at bounding box center [519, 236] width 100 height 13
click at [691, 266] on form "**********" at bounding box center [745, 156] width 777 height 340
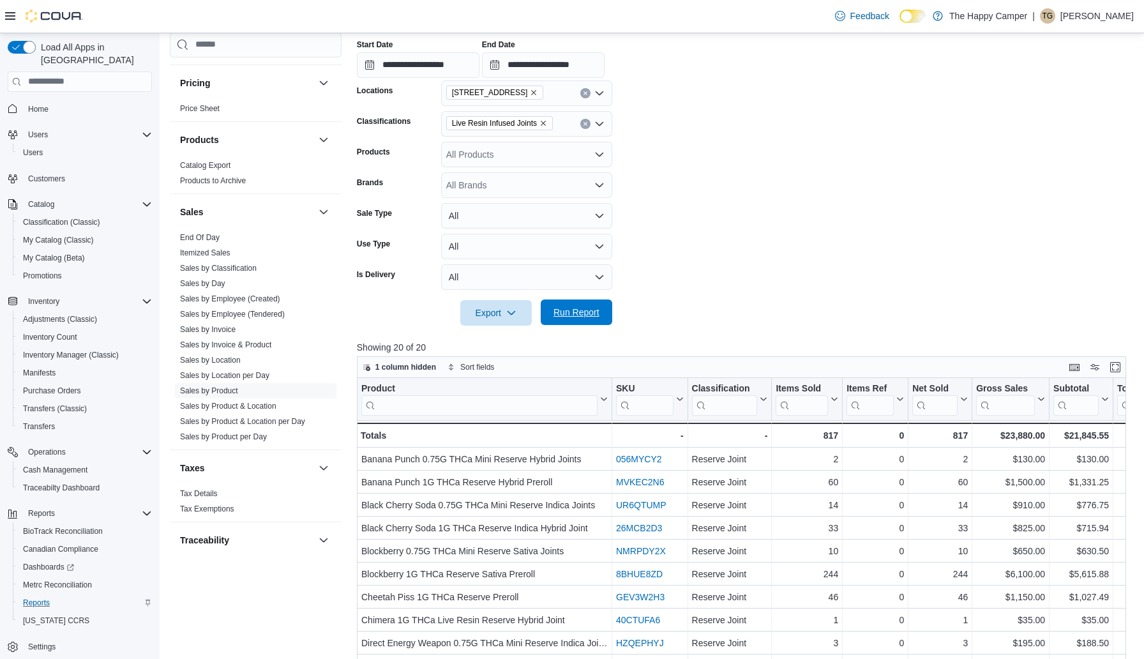
click at [602, 308] on span "Run Report" at bounding box center [576, 312] width 56 height 26
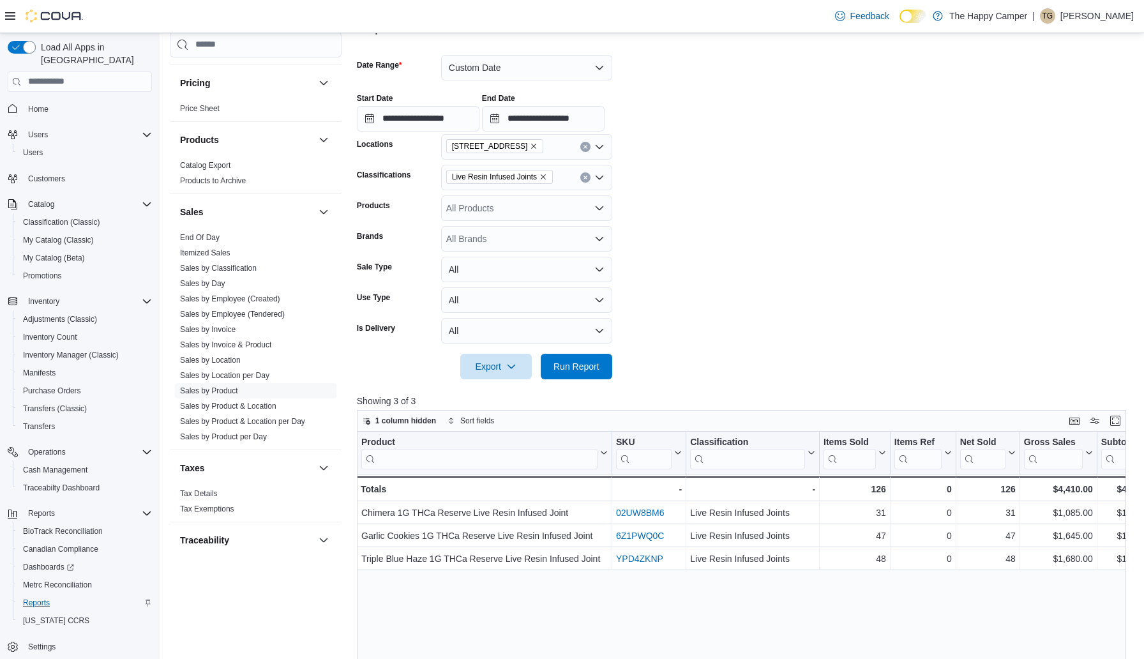
scroll to position [175, 0]
click at [587, 177] on icon "Clear input" at bounding box center [585, 178] width 5 height 5
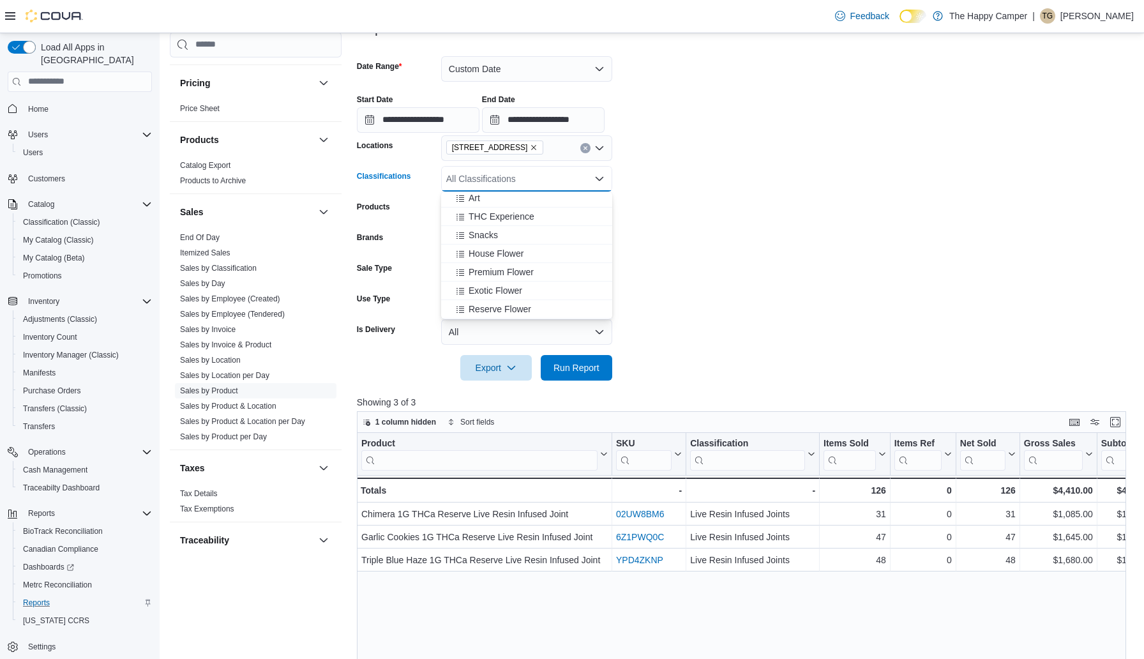
scroll to position [200, 0]
click at [737, 260] on form "**********" at bounding box center [745, 211] width 777 height 340
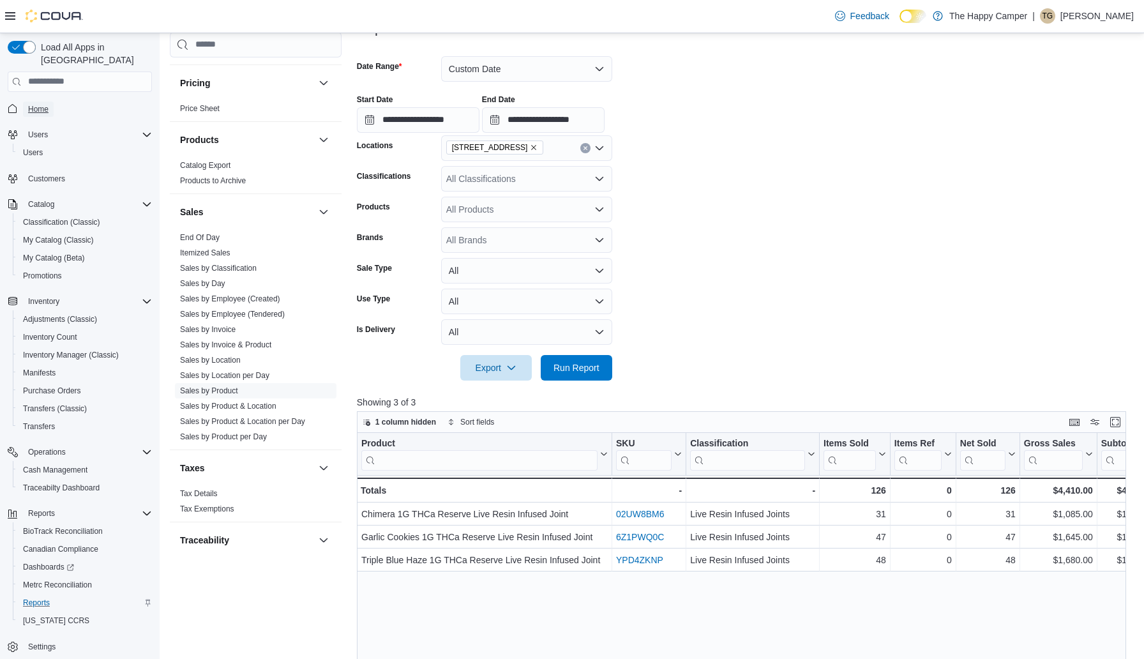
click at [48, 102] on span "Home" at bounding box center [38, 109] width 20 height 15
